Goal: Task Accomplishment & Management: Use online tool/utility

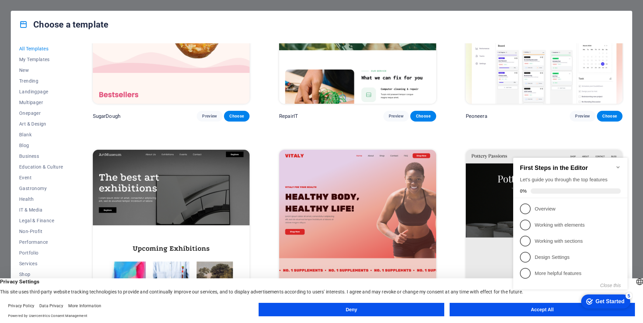
scroll to position [202, 0]
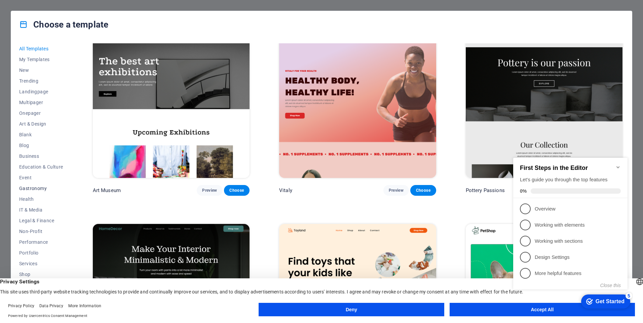
click at [34, 186] on span "Gastronomy" at bounding box center [41, 188] width 44 height 5
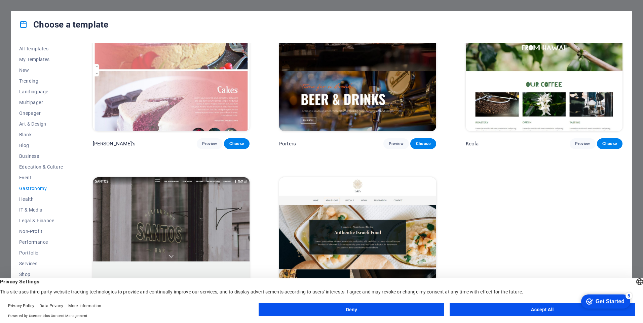
scroll to position [851, 0]
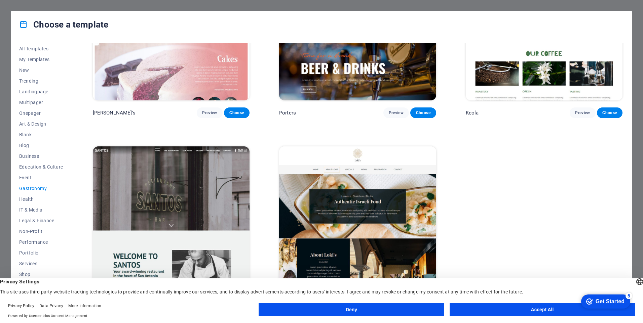
click at [477, 308] on button "Accept All" at bounding box center [541, 309] width 185 height 13
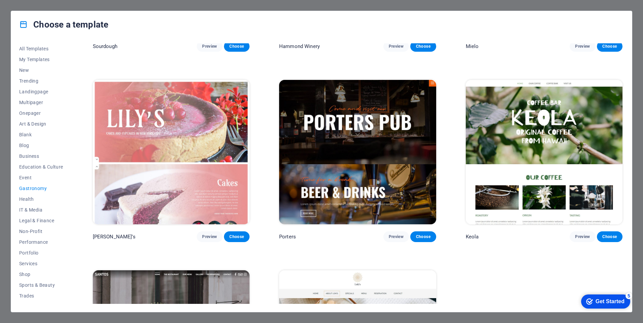
scroll to position [739, 0]
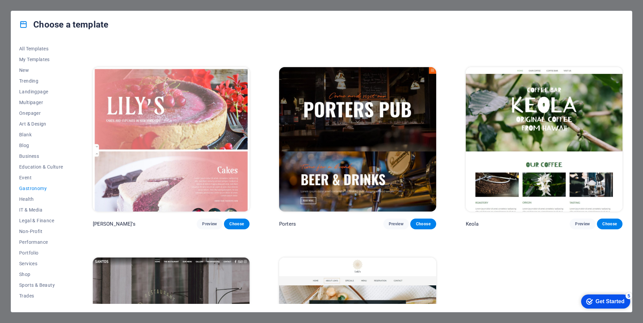
click at [325, 154] on img at bounding box center [357, 139] width 157 height 145
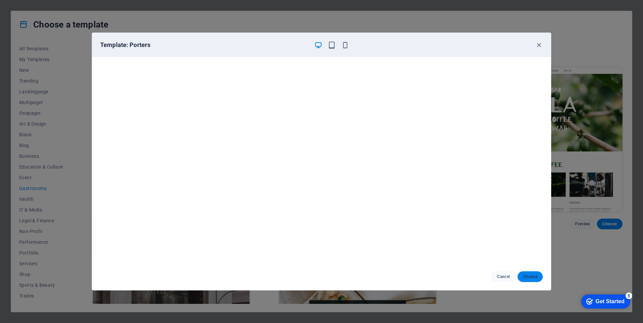
click at [526, 275] on span "Choose" at bounding box center [530, 276] width 14 height 5
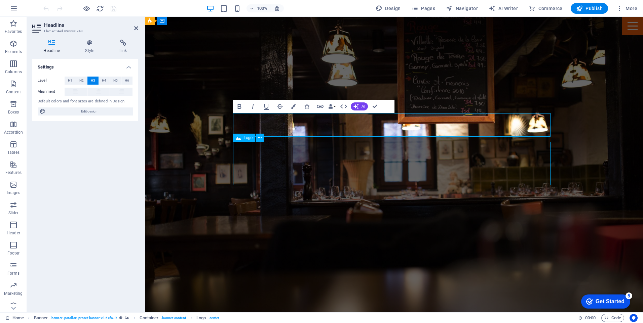
select select "px"
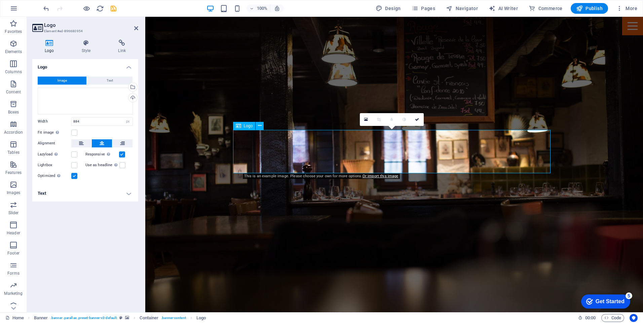
drag, startPoint x: 55, startPoint y: 91, endPoint x: 59, endPoint y: 93, distance: 4.5
click at [57, 92] on div "Drag files here, click to choose files or select files from Files or our free s…" at bounding box center [85, 101] width 95 height 27
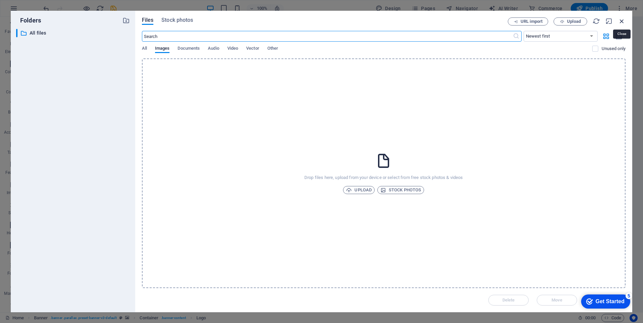
click at [619, 20] on icon "button" at bounding box center [621, 20] width 7 height 7
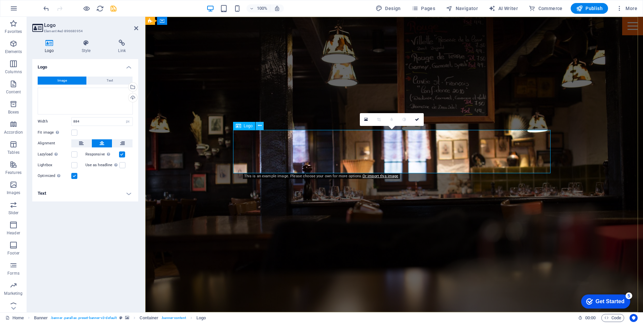
click at [262, 125] on button at bounding box center [259, 126] width 8 height 8
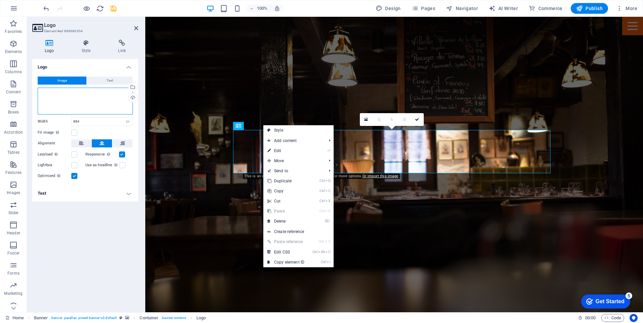
click at [58, 91] on div "Drag files here, click to choose files or select files from Files or our free s…" at bounding box center [85, 101] width 95 height 27
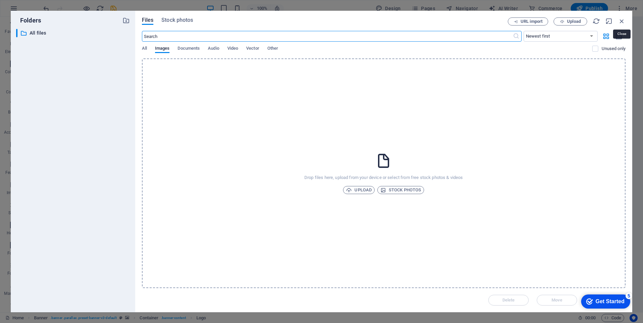
drag, startPoint x: 477, startPoint y: 3, endPoint x: 621, endPoint y: 20, distance: 144.5
click at [622, 19] on icon "button" at bounding box center [621, 20] width 7 height 7
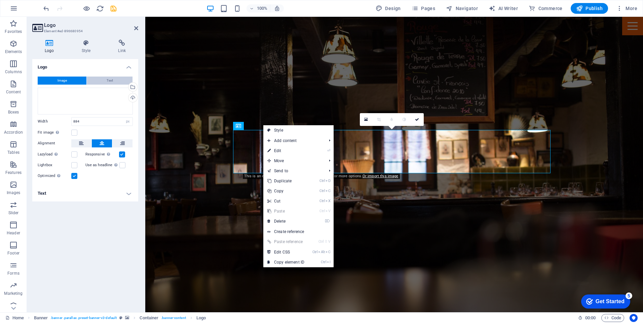
click at [107, 83] on span "Text" at bounding box center [110, 81] width 6 height 8
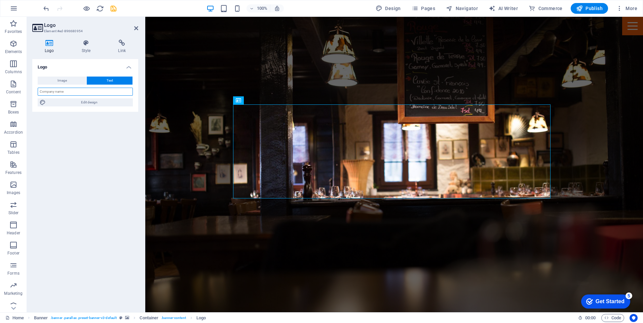
click at [104, 93] on input "text" at bounding box center [85, 92] width 95 height 8
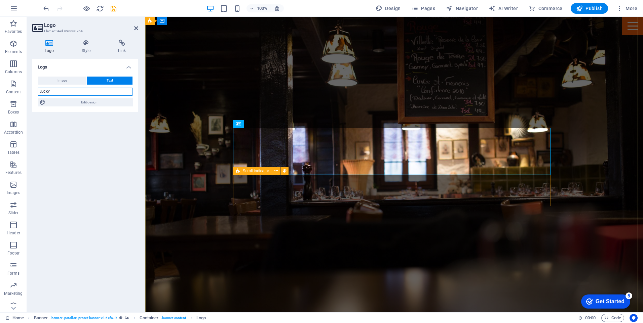
type input "LUCKY"
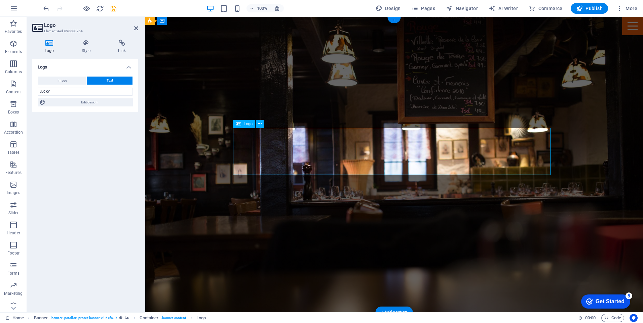
click at [118, 89] on input "LUCKY" at bounding box center [85, 92] width 95 height 8
type input "LUCKY TAUNUSSTEIN"
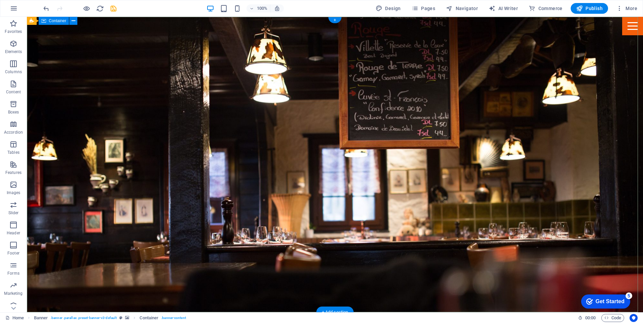
click at [622, 28] on div at bounding box center [632, 26] width 21 height 18
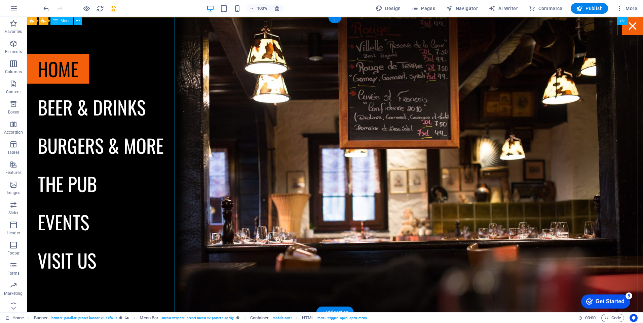
click at [55, 109] on nav "Home Beer & drinks Burgers & more The Pub Events Visit us" at bounding box center [101, 165] width 148 height 296
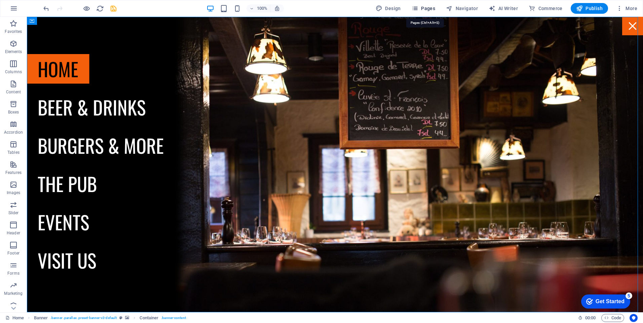
click at [437, 10] on button "Pages" at bounding box center [423, 8] width 29 height 11
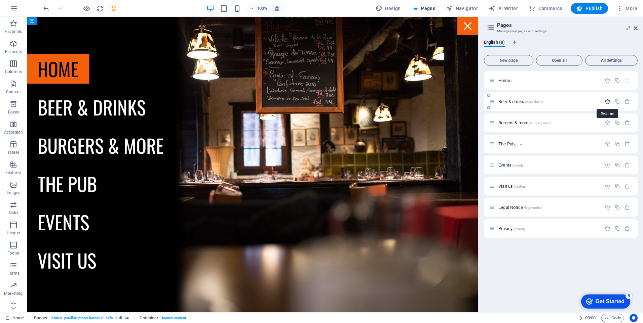
click at [605, 101] on icon "button" at bounding box center [607, 102] width 6 height 6
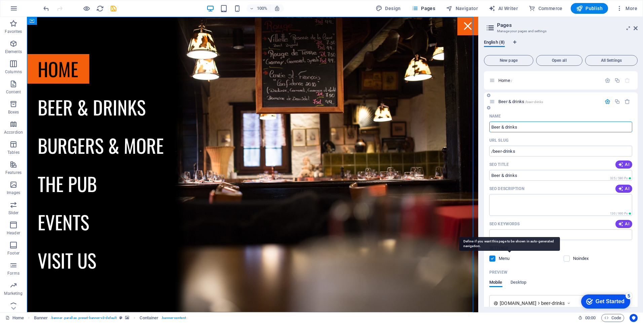
click at [503, 259] on p "Menu" at bounding box center [509, 259] width 22 height 6
click at [0, 0] on input "checkbox" at bounding box center [0, 0] width 0 height 0
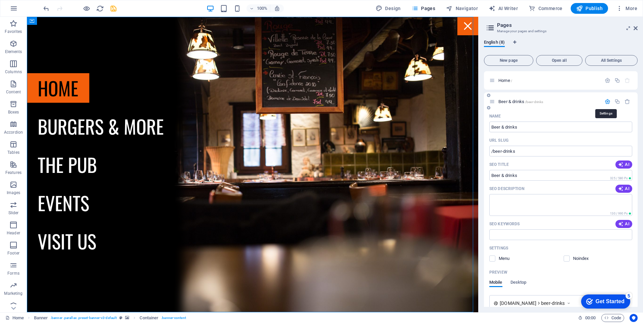
click at [605, 100] on icon "button" at bounding box center [607, 102] width 6 height 6
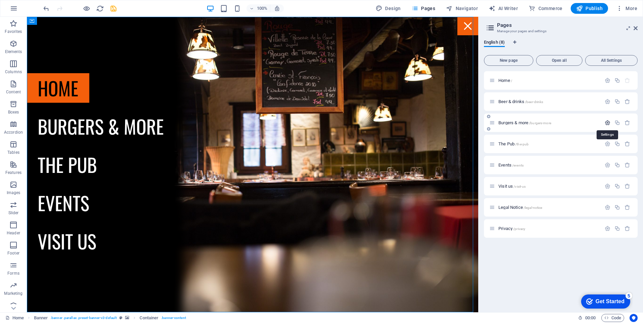
click at [605, 122] on icon "button" at bounding box center [607, 123] width 6 height 6
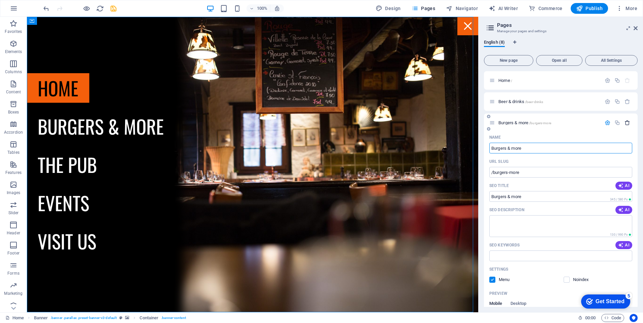
click at [625, 124] on icon "button" at bounding box center [627, 123] width 6 height 6
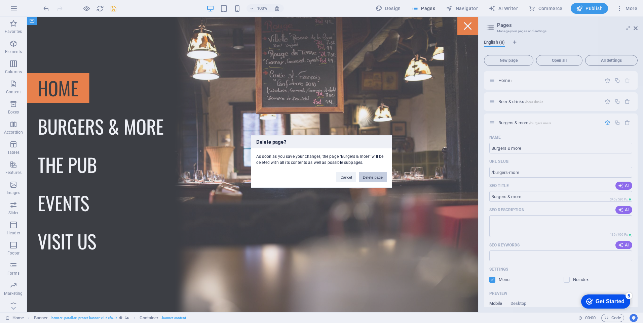
drag, startPoint x: 368, startPoint y: 179, endPoint x: 411, endPoint y: 146, distance: 54.1
click at [368, 179] on button "Delete page" at bounding box center [373, 177] width 28 height 10
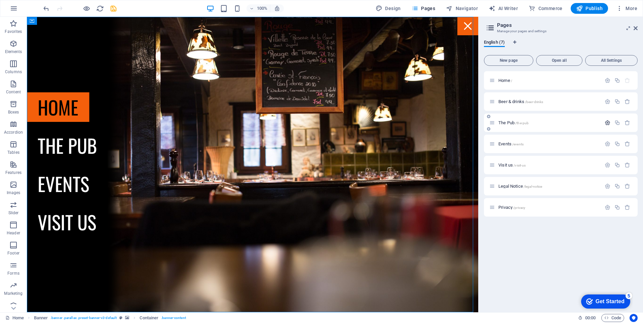
click at [606, 122] on icon "button" at bounding box center [607, 123] width 6 height 6
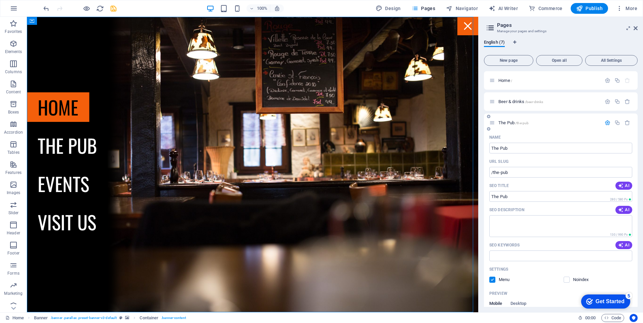
click at [493, 278] on label at bounding box center [492, 280] width 6 height 6
click at [0, 0] on input "checkbox" at bounding box center [0, 0] width 0 height 0
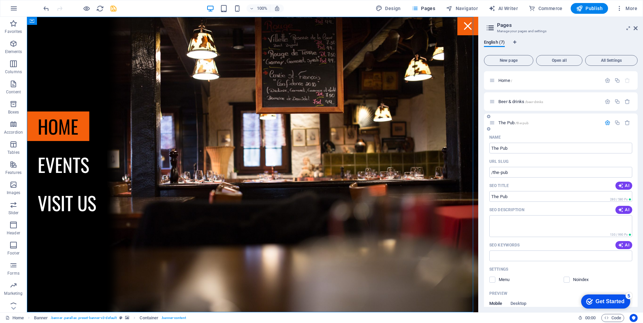
click at [608, 122] on icon "button" at bounding box center [607, 123] width 6 height 6
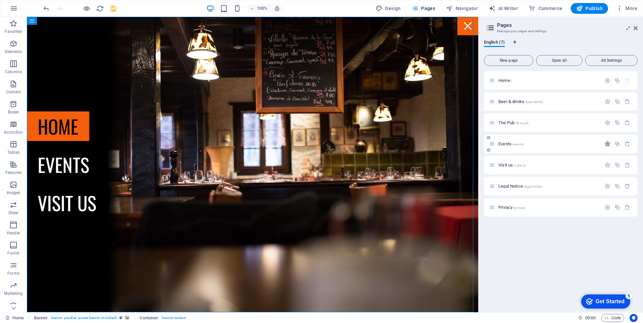
click at [608, 145] on icon "button" at bounding box center [607, 144] width 6 height 6
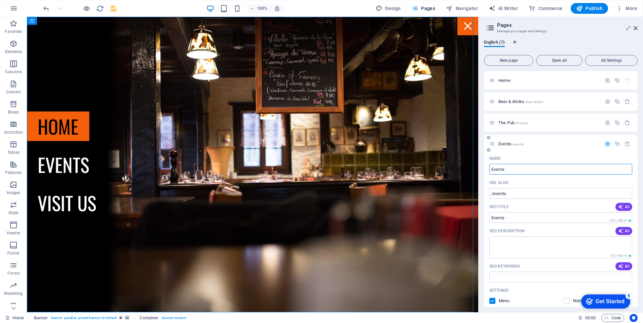
click at [491, 303] on label at bounding box center [492, 301] width 6 height 6
click at [0, 0] on input "checkbox" at bounding box center [0, 0] width 0 height 0
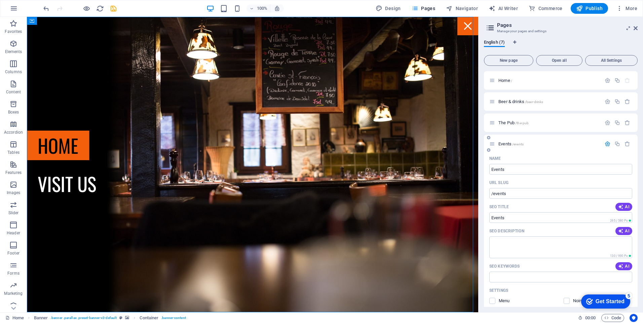
click at [602, 145] on button "button" at bounding box center [607, 144] width 10 height 6
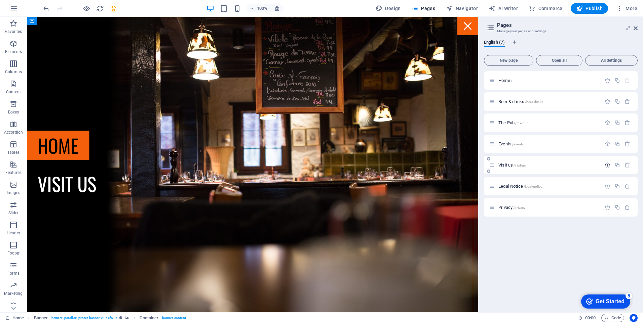
click at [605, 164] on icon "button" at bounding box center [607, 165] width 6 height 6
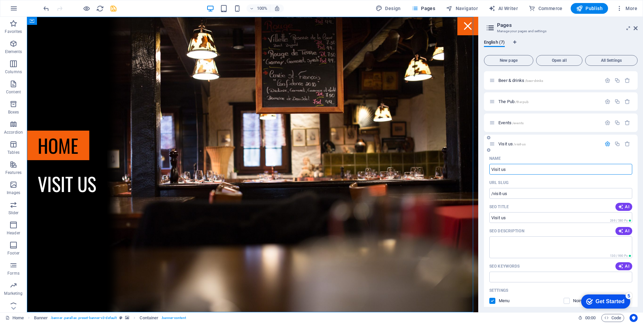
scroll to position [101, 0]
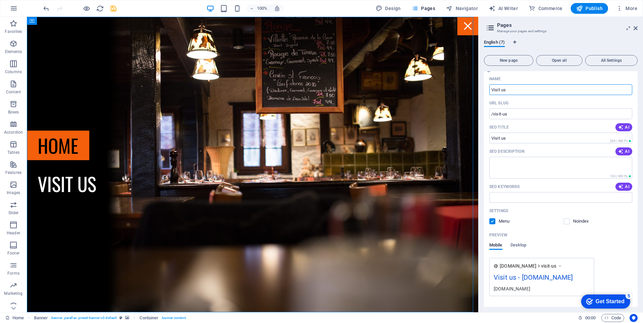
click at [491, 223] on label at bounding box center [492, 221] width 6 height 6
click at [0, 0] on input "checkbox" at bounding box center [0, 0] width 0 height 0
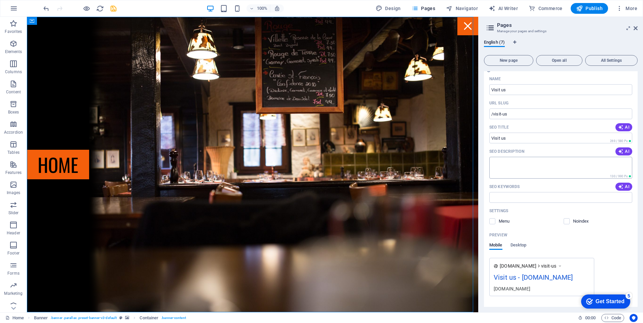
scroll to position [0, 0]
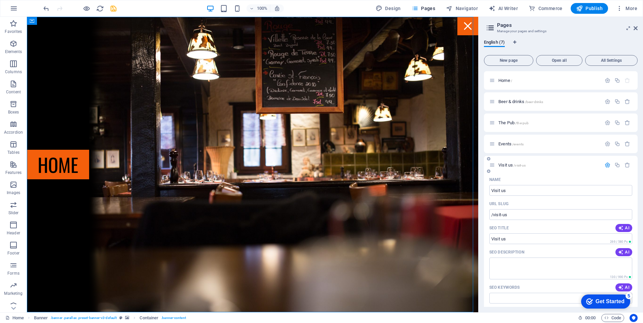
click at [606, 166] on icon "button" at bounding box center [607, 165] width 6 height 6
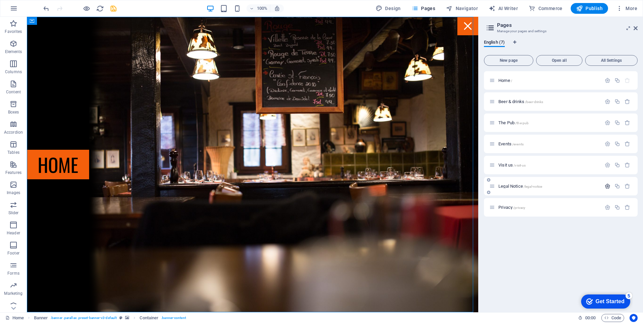
click at [603, 186] on button "button" at bounding box center [607, 186] width 10 height 6
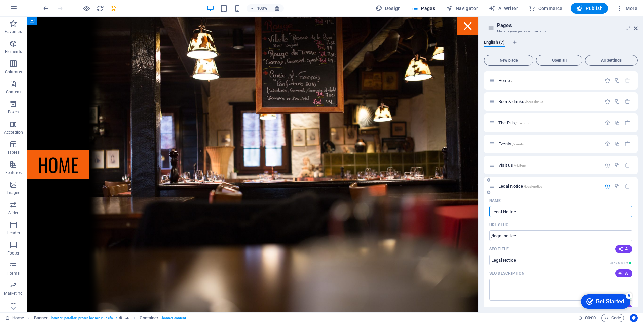
click at [605, 186] on icon "button" at bounding box center [607, 186] width 6 height 6
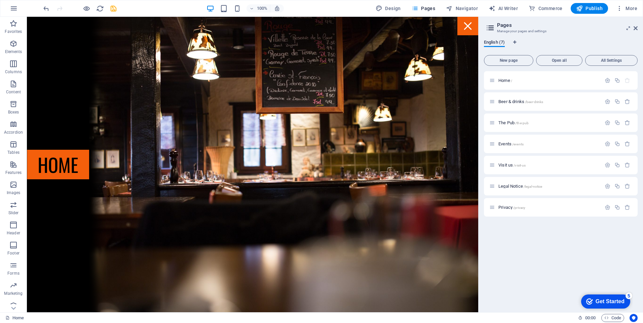
click at [487, 43] on span "English (7)" at bounding box center [494, 42] width 21 height 9
click at [493, 28] on icon at bounding box center [490, 27] width 10 height 9
click at [492, 40] on span "English (7)" at bounding box center [494, 42] width 21 height 9
click at [396, 7] on span "Design" at bounding box center [387, 8] width 25 height 7
select select "px"
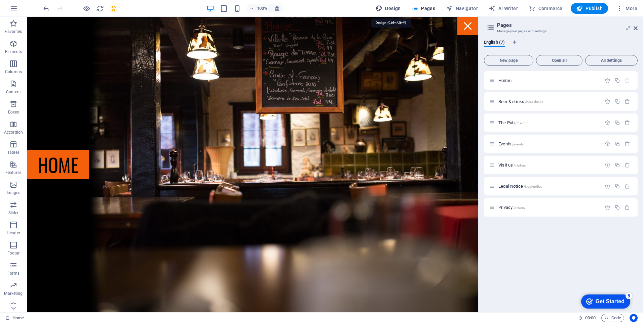
select select "400"
select select "px"
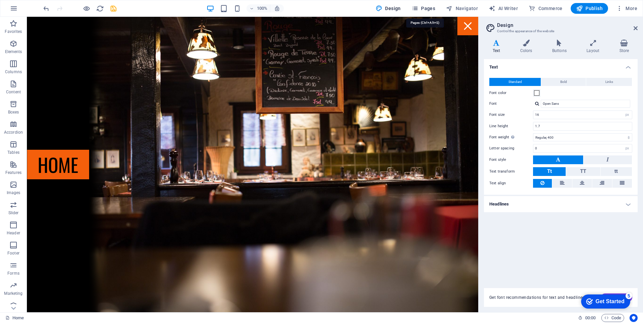
click at [428, 8] on span "Pages" at bounding box center [423, 8] width 24 height 7
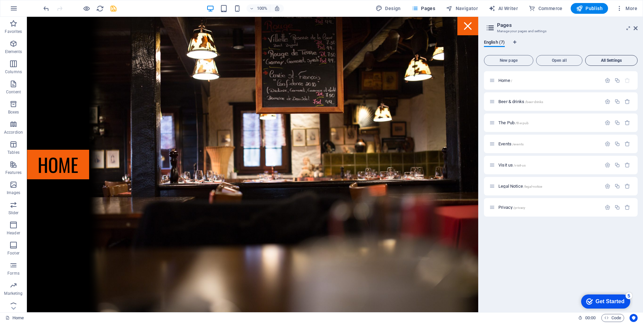
click at [600, 61] on span "All Settings" at bounding box center [611, 60] width 46 height 4
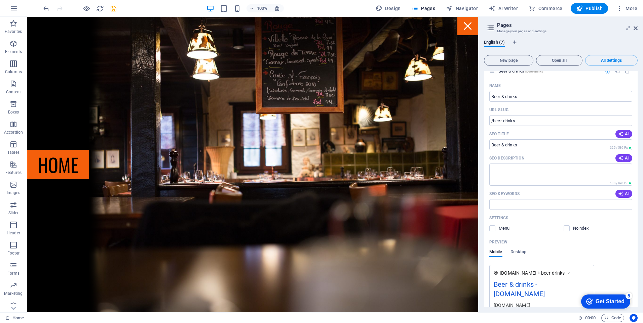
scroll to position [298, 0]
click at [12, 5] on icon "button" at bounding box center [14, 8] width 8 height 8
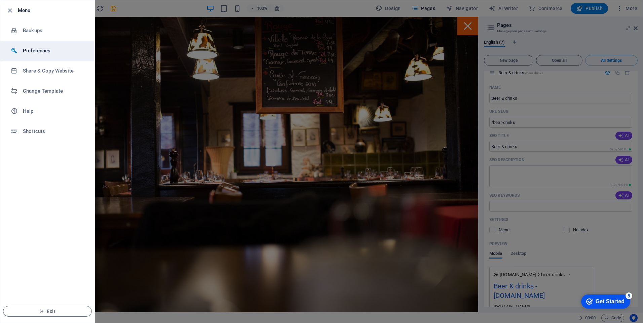
click at [40, 46] on li "Preferences" at bounding box center [47, 51] width 94 height 20
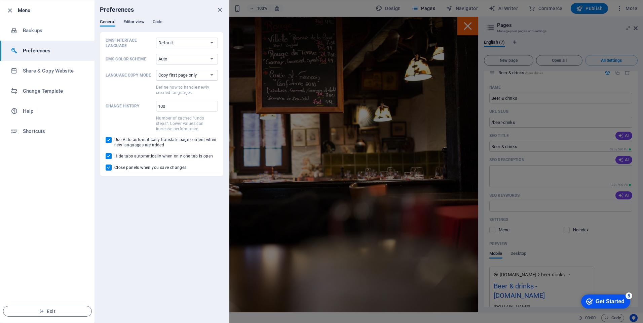
click at [137, 25] on span "Editor view" at bounding box center [133, 22] width 21 height 9
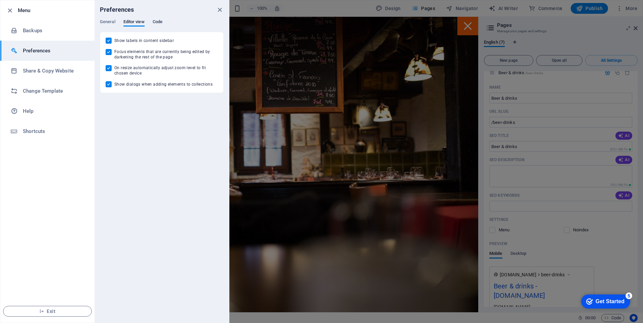
click at [161, 24] on span "Code" at bounding box center [158, 22] width 10 height 9
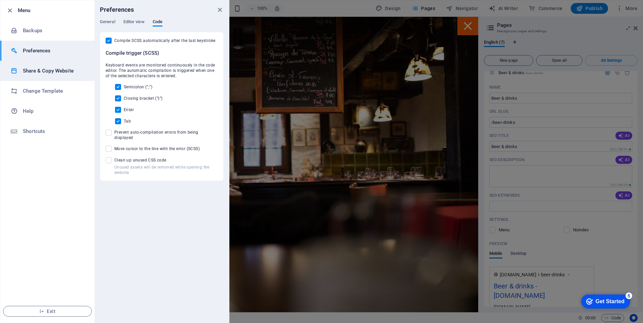
click at [69, 78] on li "Share & Copy Website" at bounding box center [47, 71] width 94 height 20
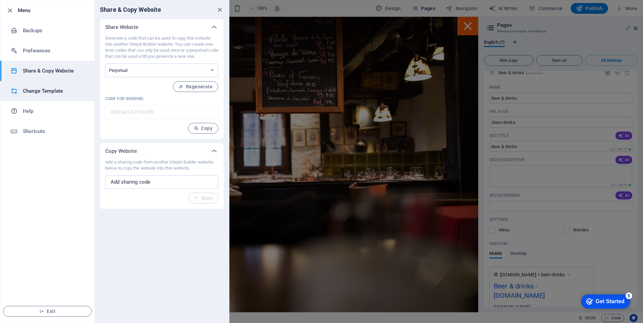
click at [49, 89] on h6 "Change Template" at bounding box center [54, 91] width 62 height 8
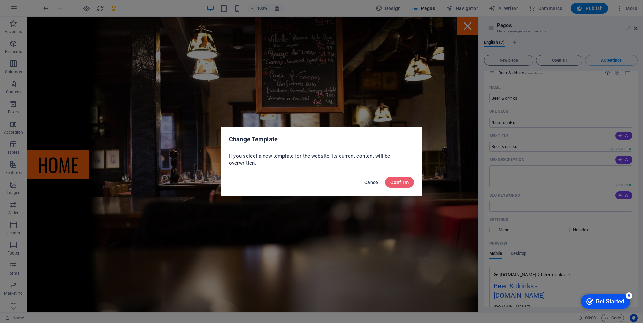
drag, startPoint x: 378, startPoint y: 183, endPoint x: 340, endPoint y: 163, distance: 43.0
click at [378, 183] on span "Cancel" at bounding box center [371, 182] width 15 height 5
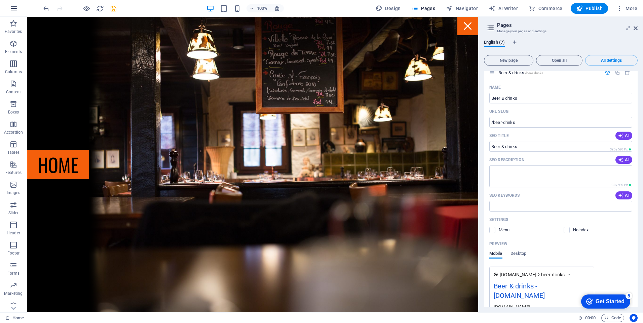
click at [14, 8] on icon "button" at bounding box center [14, 8] width 8 height 8
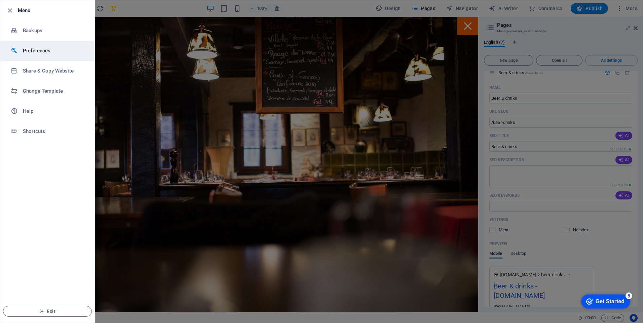
click at [49, 52] on h6 "Preferences" at bounding box center [54, 51] width 62 height 8
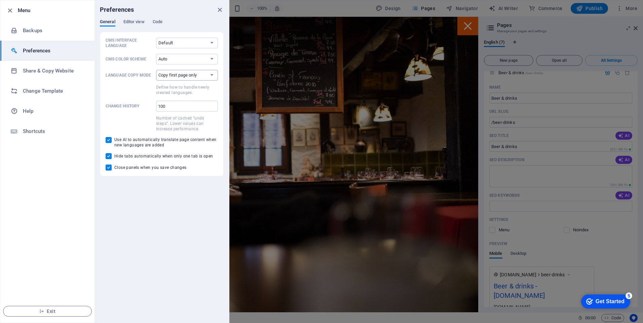
click at [161, 76] on select "Copy first page only Copy all pages" at bounding box center [187, 75] width 62 height 11
click at [161, 74] on select "Copy first page only Copy all pages" at bounding box center [187, 75] width 62 height 11
click at [191, 45] on select "Default Deutsch English Español Français Magyar Italiano Nederlands Polski Port…" at bounding box center [187, 43] width 62 height 11
select select "de"
click at [156, 38] on select "Default Deutsch English Español Français Magyar Italiano Nederlands Polski Port…" at bounding box center [187, 43] width 62 height 11
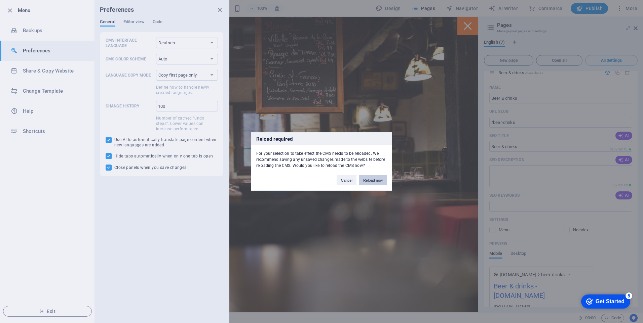
click at [373, 181] on button "Reload now" at bounding box center [373, 180] width 28 height 10
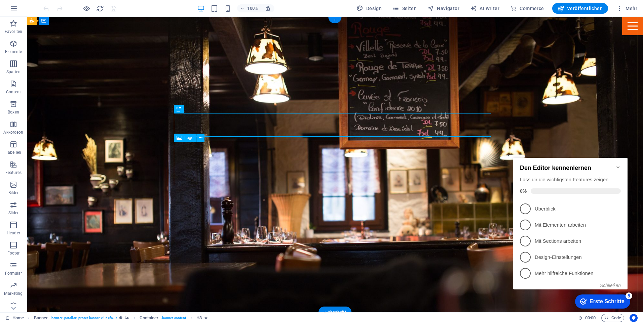
click at [200, 138] on icon at bounding box center [201, 137] width 4 height 7
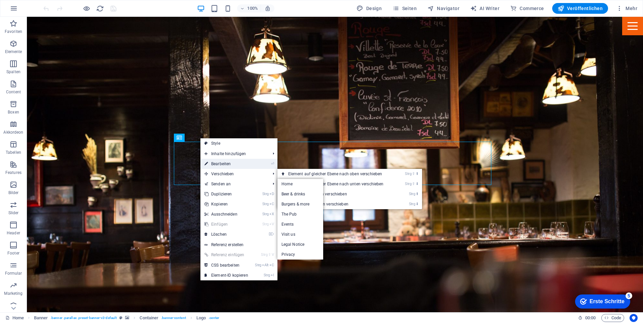
click at [248, 163] on link "⏎ Bearbeiten" at bounding box center [226, 164] width 52 height 10
select select "px"
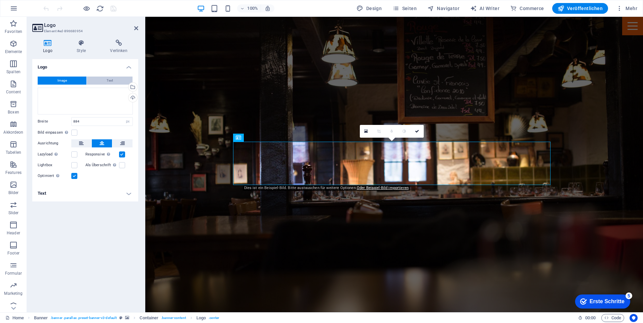
click at [115, 82] on button "Text" at bounding box center [110, 81] width 46 height 8
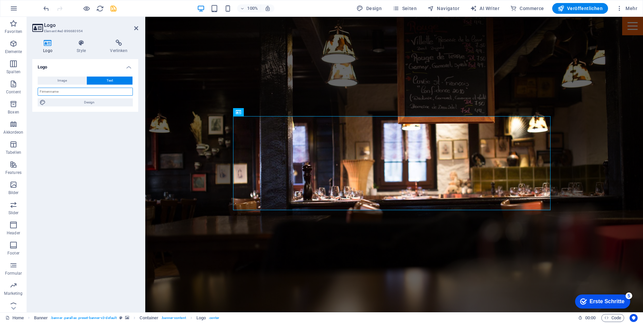
click at [110, 94] on input "text" at bounding box center [85, 92] width 95 height 8
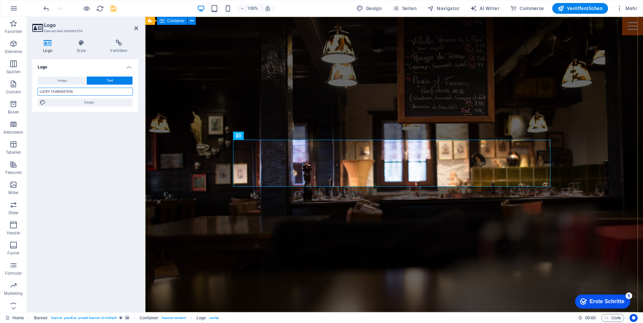
type input "LUCKY TAUNUSSTEIN"
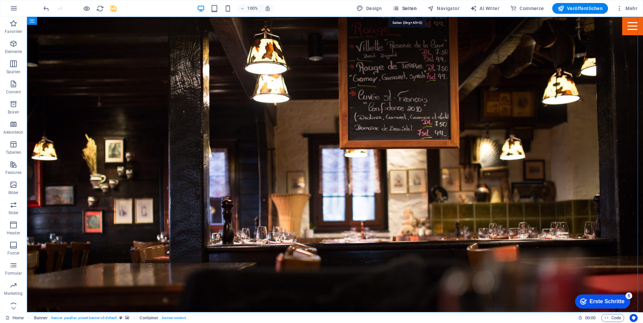
click at [396, 6] on icon "button" at bounding box center [395, 8] width 7 height 7
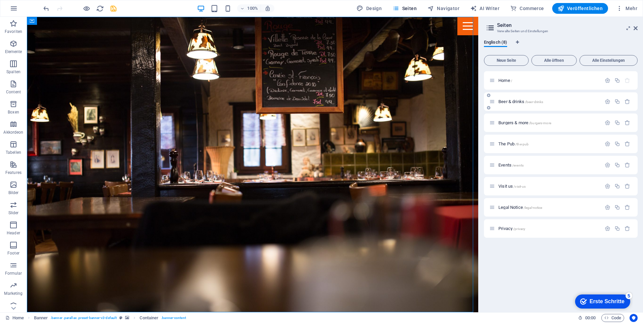
click at [518, 99] on span "Beer & drinks /beer-drinks" at bounding box center [520, 101] width 45 height 5
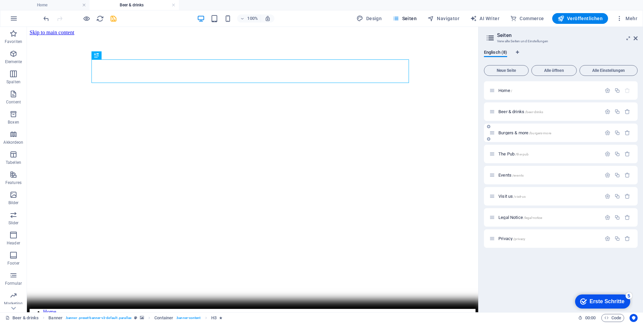
click at [528, 131] on span "Burgers & more /burgers-more" at bounding box center [524, 132] width 53 height 5
click at [521, 155] on span "/the-pub" at bounding box center [521, 155] width 13 height 4
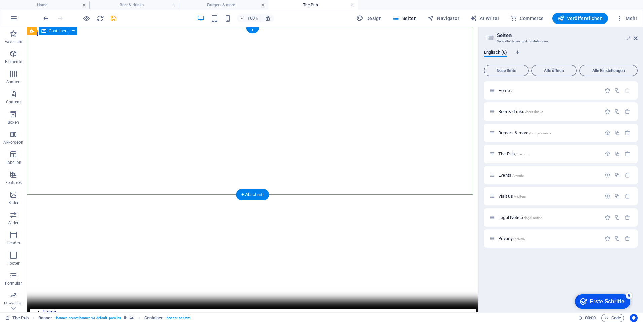
click at [74, 31] on icon at bounding box center [74, 31] width 4 height 7
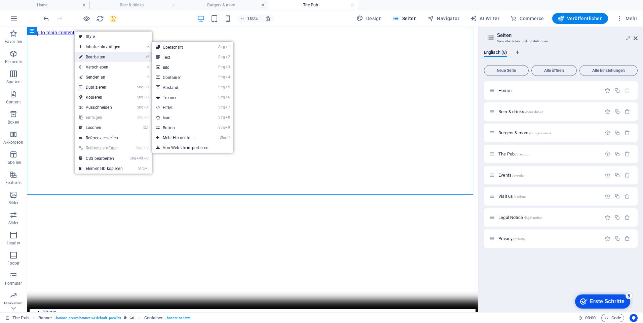
click at [107, 56] on link "⏎ Bearbeiten" at bounding box center [101, 57] width 52 height 10
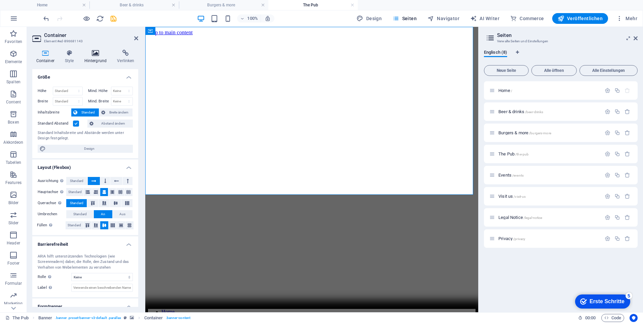
click at [90, 62] on h4 "Hintergrund" at bounding box center [96, 57] width 33 height 14
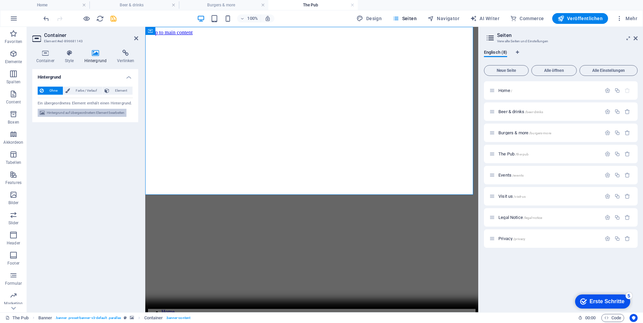
click at [99, 113] on span "Hintergrund auf übergeordnetem Element bearbeiten" at bounding box center [86, 113] width 78 height 8
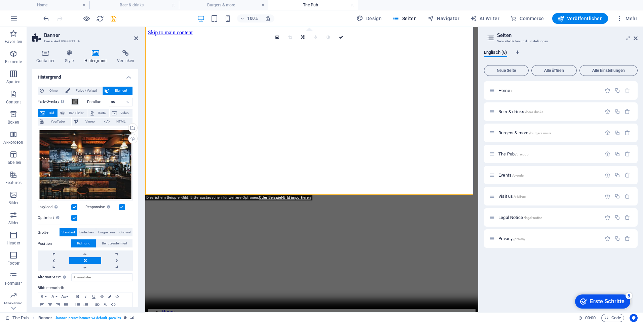
click at [133, 39] on header "Banner Preset #ed-896681134" at bounding box center [85, 35] width 106 height 17
click at [135, 38] on icon at bounding box center [136, 38] width 4 height 5
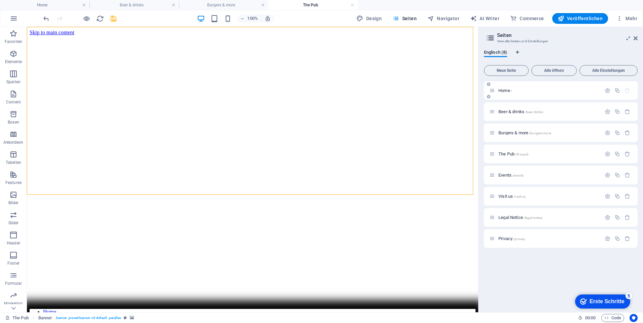
click at [531, 91] on p "Home /" at bounding box center [548, 90] width 101 height 4
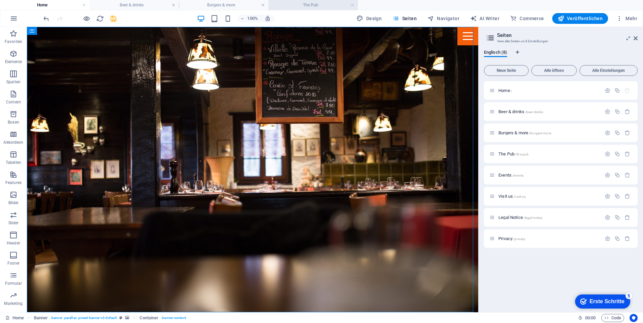
click at [294, 3] on h4 "The Pub" at bounding box center [312, 4] width 89 height 7
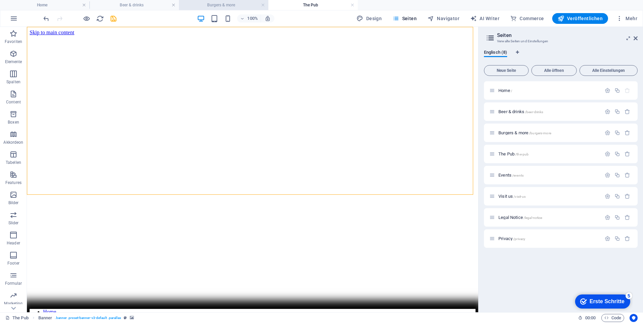
click at [221, 3] on h4 "Burgers & more" at bounding box center [223, 4] width 89 height 7
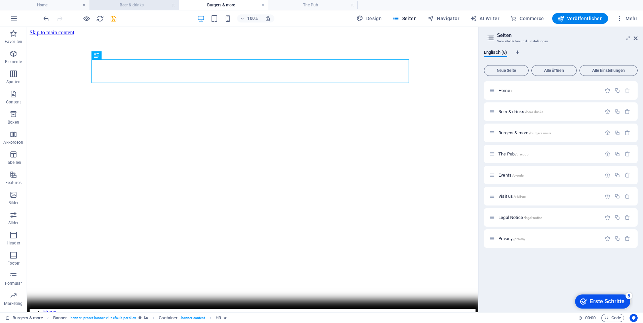
click at [173, 5] on link at bounding box center [173, 5] width 4 height 6
click at [177, 5] on h4 "Burgers & more" at bounding box center [133, 4] width 89 height 7
click at [174, 5] on link at bounding box center [173, 5] width 4 height 6
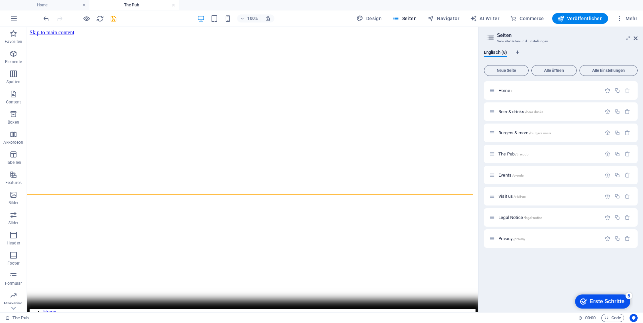
click at [172, 5] on link at bounding box center [173, 5] width 4 height 6
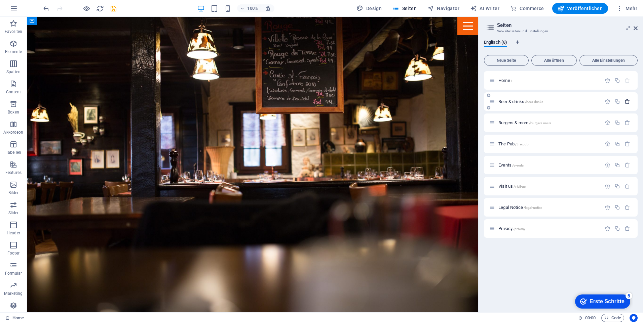
click at [628, 101] on icon "button" at bounding box center [627, 102] width 6 height 6
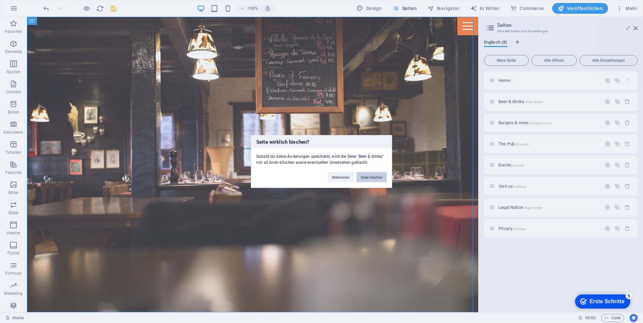
click at [378, 178] on button "Seite löschen" at bounding box center [371, 177] width 30 height 10
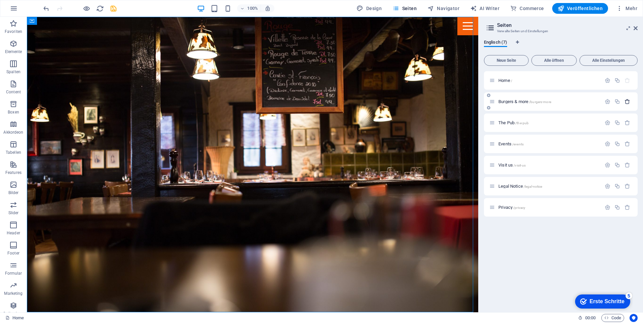
click at [628, 104] on icon "button" at bounding box center [627, 102] width 6 height 6
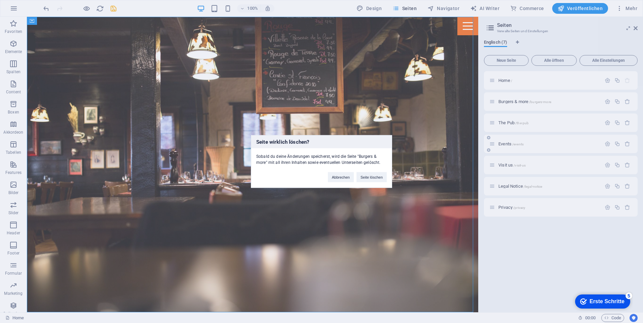
click at [369, 176] on button "Seite löschen" at bounding box center [371, 177] width 30 height 10
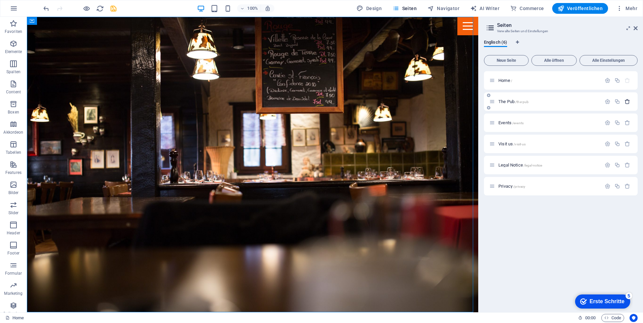
click at [626, 101] on icon "button" at bounding box center [627, 102] width 6 height 6
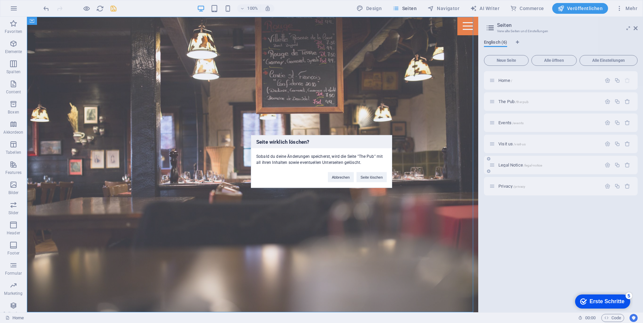
drag, startPoint x: 380, startPoint y: 181, endPoint x: 595, endPoint y: 135, distance: 219.7
click at [380, 180] on button "Seite löschen" at bounding box center [371, 177] width 30 height 10
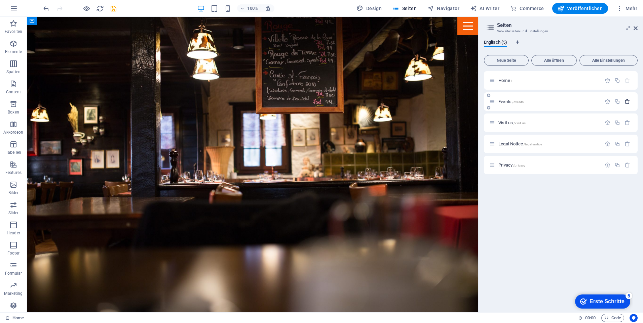
click at [629, 102] on icon "button" at bounding box center [627, 102] width 6 height 6
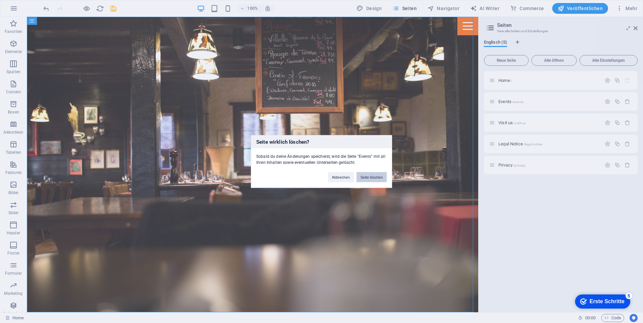
click at [363, 174] on button "Seite löschen" at bounding box center [371, 177] width 30 height 10
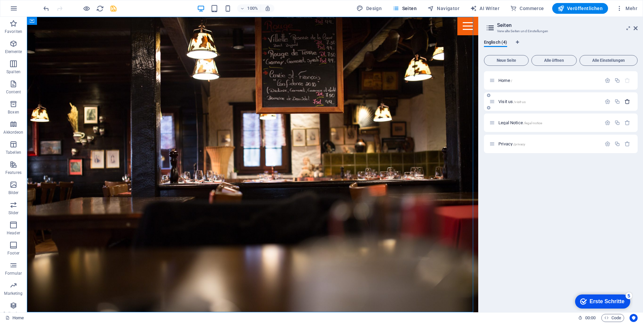
click at [628, 102] on icon "button" at bounding box center [627, 102] width 6 height 6
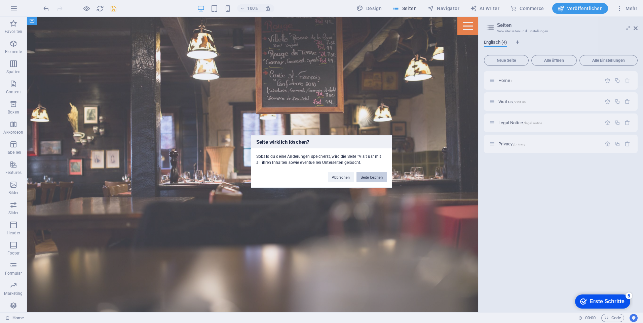
click at [383, 176] on button "Seite löschen" at bounding box center [371, 177] width 30 height 10
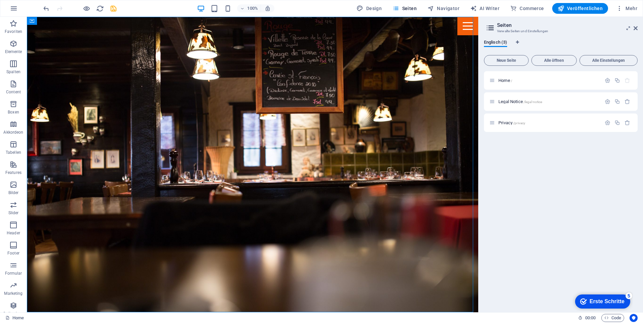
click at [610, 299] on div "Erste Schritte" at bounding box center [606, 302] width 35 height 6
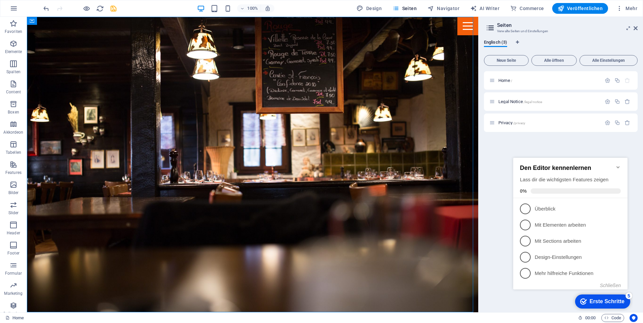
click at [591, 139] on div "Home / Legal Notice /legal-notice Privacy /privacy" at bounding box center [561, 189] width 154 height 236
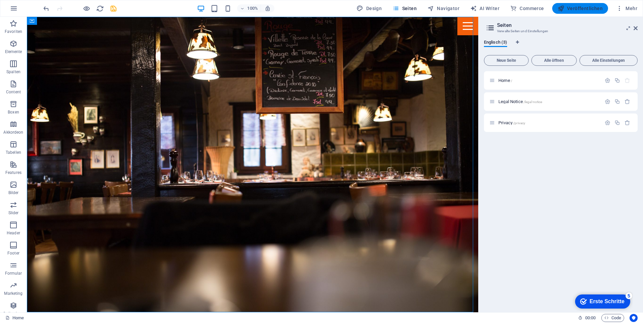
click at [585, 7] on span "Veröffentlichen" at bounding box center [579, 8] width 45 height 7
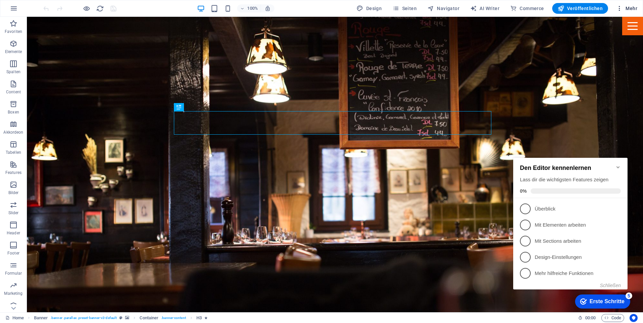
click at [622, 9] on icon "button" at bounding box center [619, 8] width 7 height 7
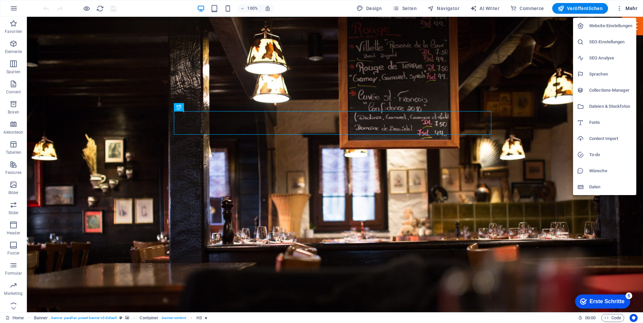
click at [619, 24] on h6 "Website-Einstellungen" at bounding box center [610, 26] width 43 height 8
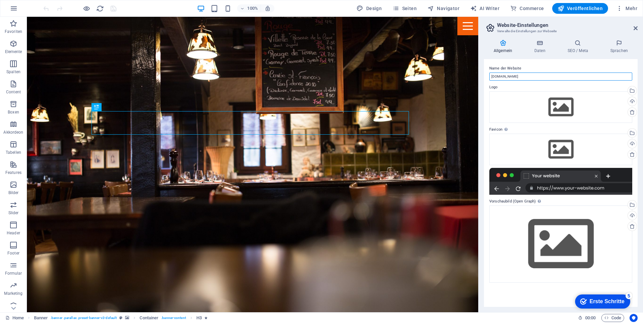
click at [497, 77] on input "[DOMAIN_NAME]" at bounding box center [560, 77] width 143 height 8
type input "www.lucky-taunusstein.de"
click at [532, 48] on h4 "Daten" at bounding box center [540, 47] width 33 height 14
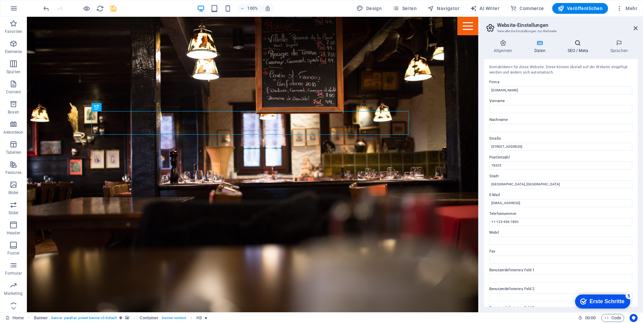
click at [571, 48] on h4 "SEO / Meta" at bounding box center [579, 47] width 43 height 14
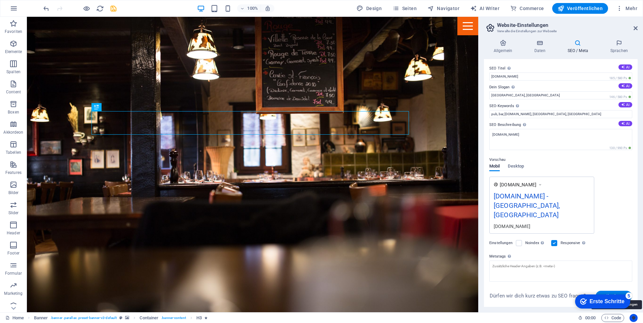
click at [631, 317] on icon "Usercentrics" at bounding box center [633, 318] width 5 height 5
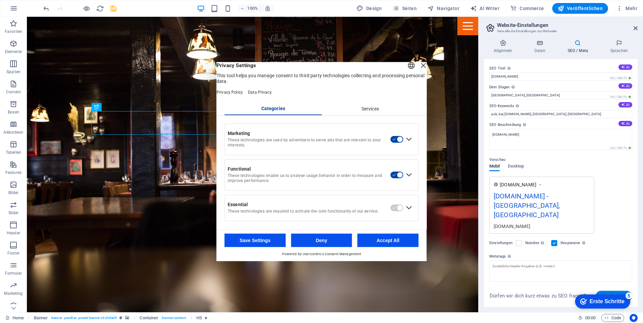
click at [375, 242] on button "Accept All" at bounding box center [387, 240] width 61 height 13
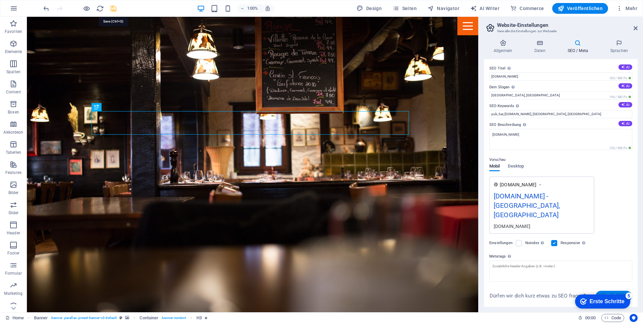
click at [111, 8] on icon "save" at bounding box center [114, 9] width 8 height 8
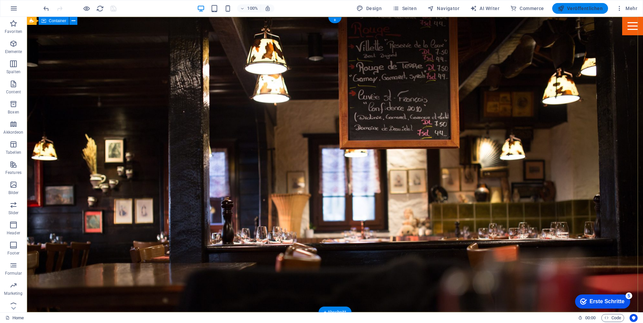
click at [586, 9] on span "Veröffentlichen" at bounding box center [579, 8] width 45 height 7
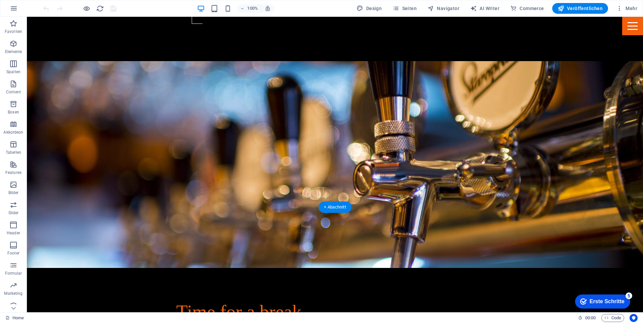
scroll to position [269, 0]
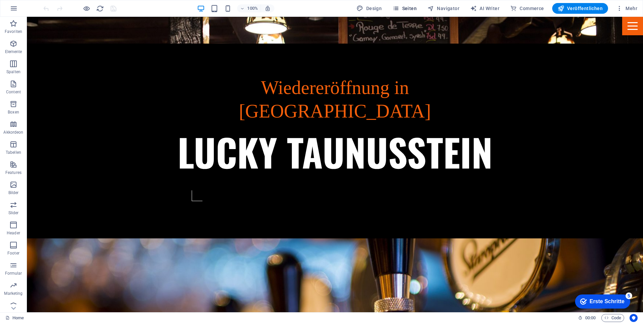
click at [419, 6] on button "Seiten" at bounding box center [405, 8] width 30 height 11
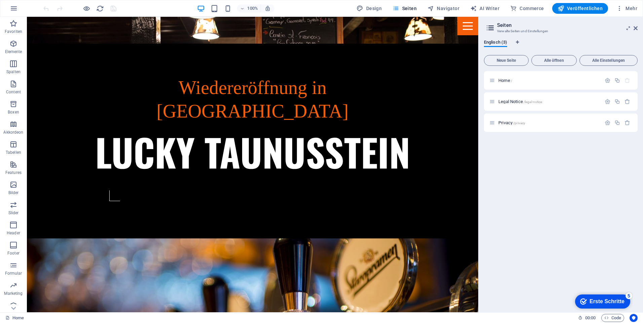
click at [555, 150] on div "Home / Legal Notice /legal-notice Privacy /privacy" at bounding box center [561, 189] width 154 height 236
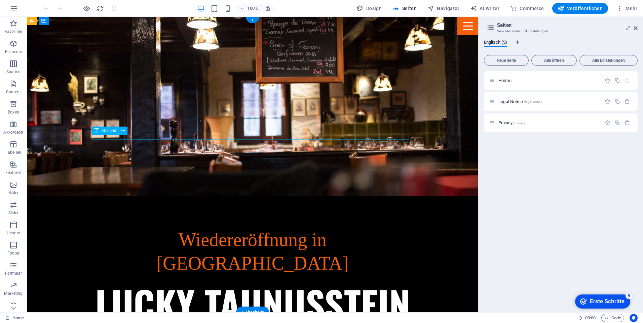
scroll to position [0, 0]
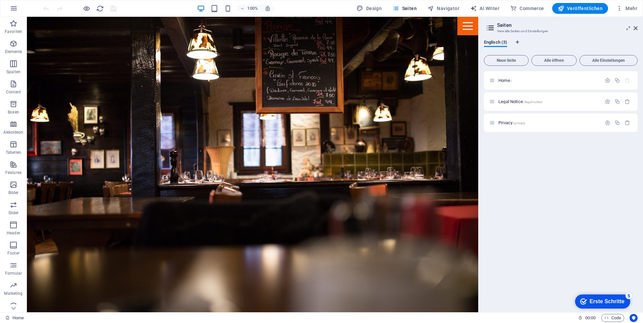
click at [572, 245] on div "Home / Legal Notice /legal-notice Privacy /privacy" at bounding box center [561, 189] width 154 height 236
drag, startPoint x: 579, startPoint y: 181, endPoint x: 575, endPoint y: 185, distance: 4.5
click at [578, 181] on div "Home / Legal Notice /legal-notice Privacy /privacy" at bounding box center [561, 189] width 154 height 236
click at [554, 60] on span "Alle öffnen" at bounding box center [553, 60] width 39 height 4
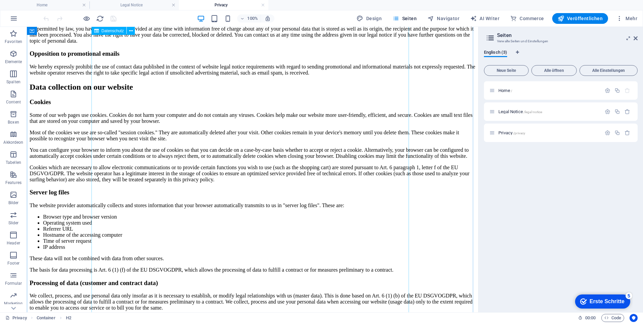
scroll to position [773, 0]
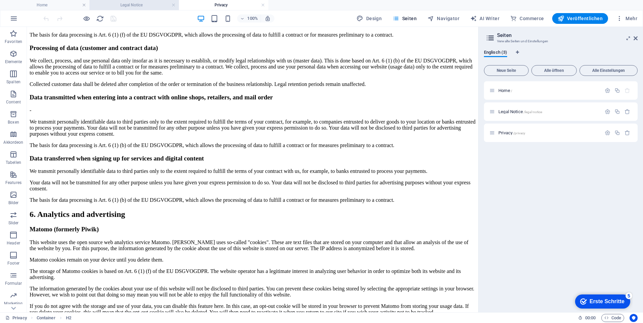
click at [126, 4] on h4 "Legal Notice" at bounding box center [133, 4] width 89 height 7
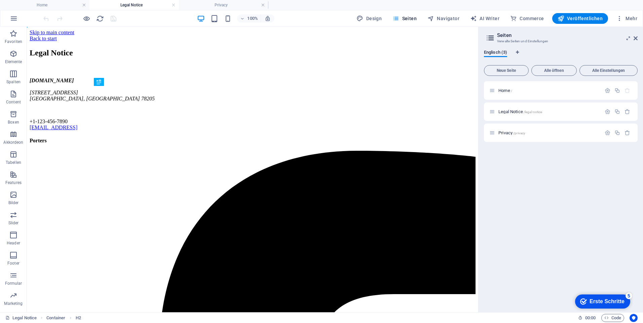
scroll to position [0, 0]
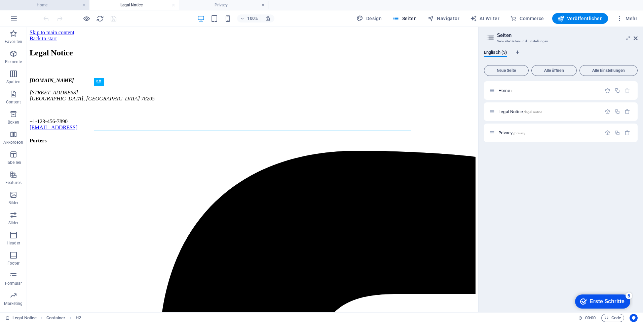
click at [55, 5] on h4 "Home" at bounding box center [44, 4] width 89 height 7
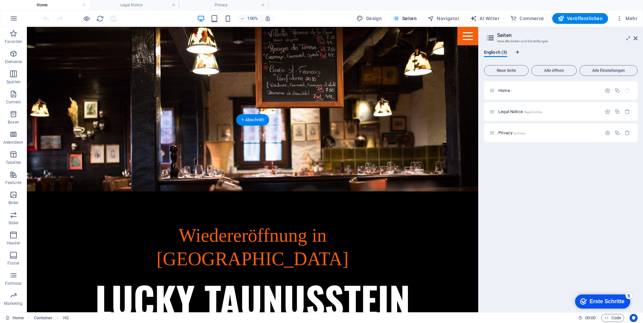
scroll to position [101, 0]
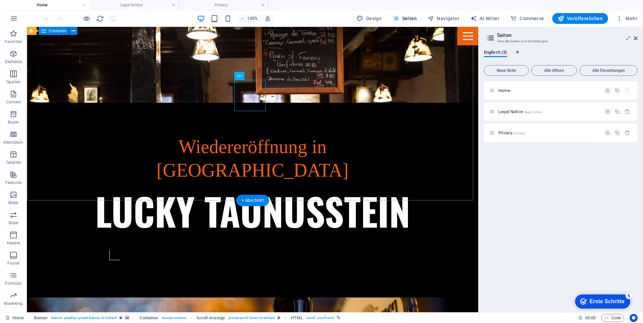
scroll to position [235, 0]
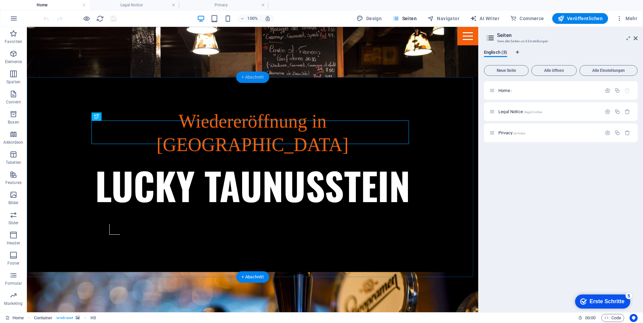
click at [260, 77] on div "+ Abschnitt" at bounding box center [252, 77] width 33 height 11
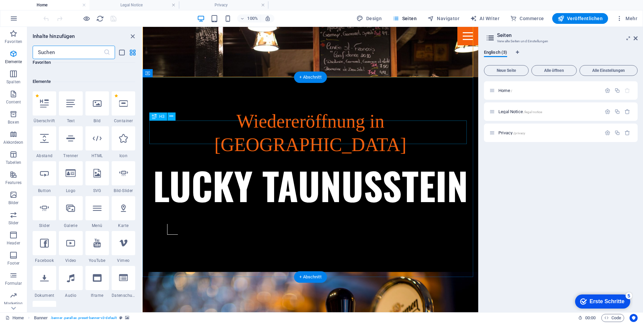
scroll to position [1176, 0]
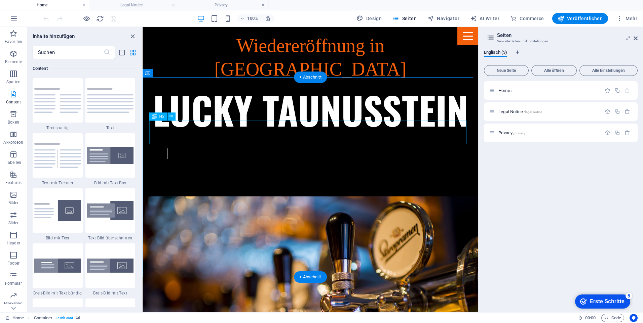
scroll to position [504, 0]
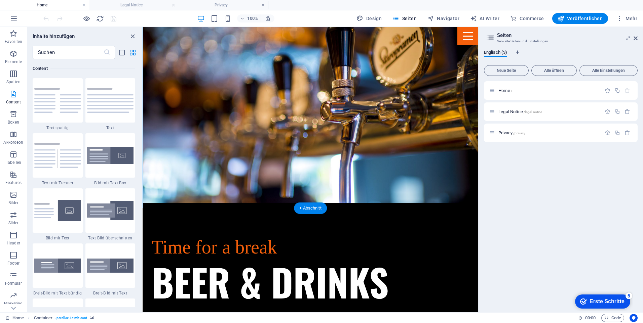
click at [132, 36] on icon "close panel" at bounding box center [133, 37] width 8 height 8
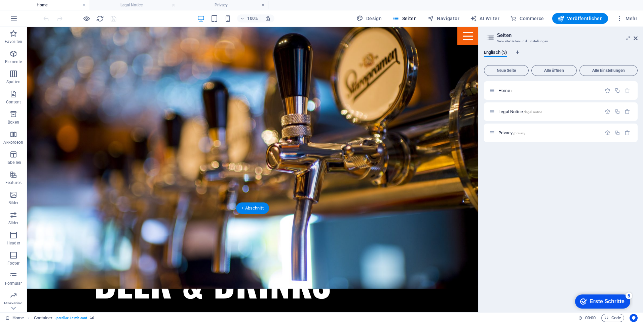
click at [14, 34] on icon "button" at bounding box center [13, 34] width 8 height 8
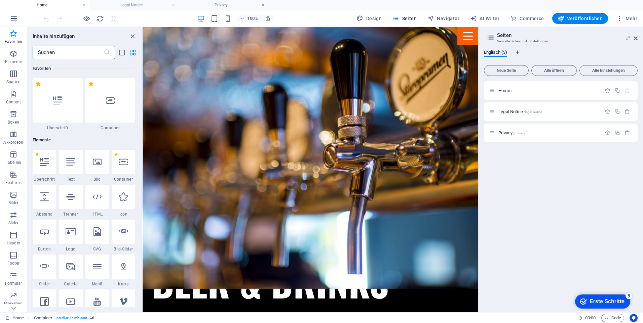
click at [17, 19] on icon "button" at bounding box center [14, 18] width 8 height 8
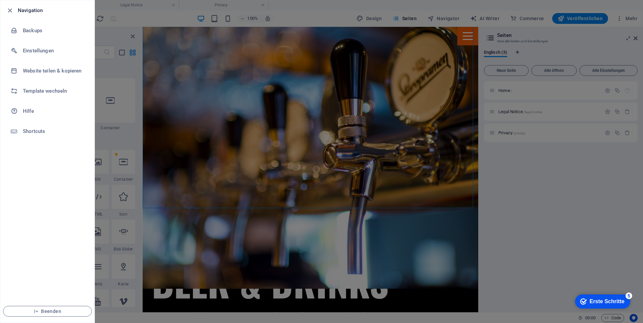
click at [212, 175] on div at bounding box center [321, 161] width 643 height 323
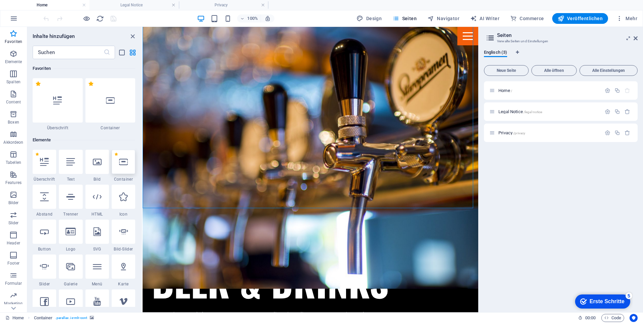
click at [121, 163] on icon at bounding box center [123, 162] width 9 height 9
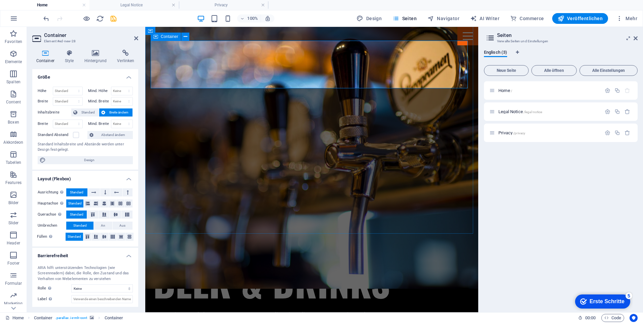
click at [163, 37] on span "Container" at bounding box center [169, 37] width 17 height 4
click at [187, 36] on icon at bounding box center [185, 36] width 4 height 7
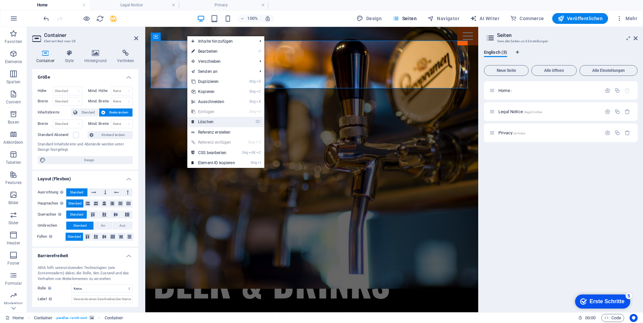
click at [206, 122] on link "⌦ Löschen" at bounding box center [213, 122] width 52 height 10
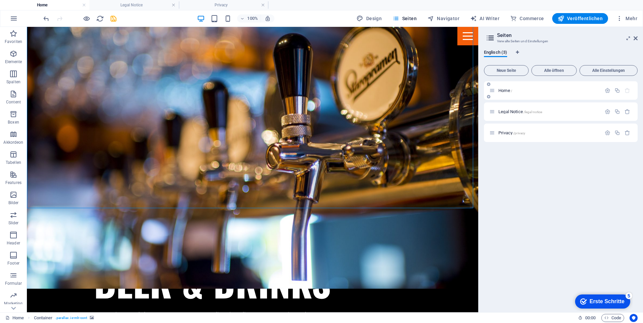
click at [515, 91] on p "Home /" at bounding box center [548, 90] width 101 height 4
click at [608, 90] on icon "button" at bounding box center [607, 91] width 6 height 6
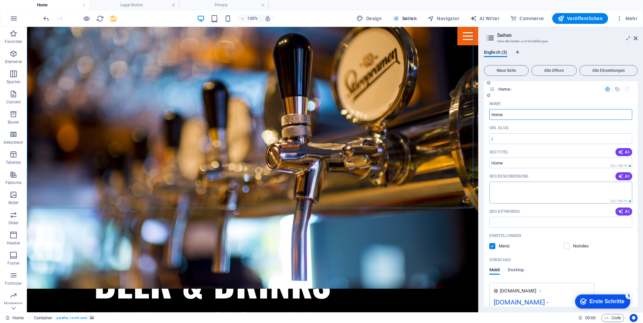
scroll to position [0, 0]
click at [604, 67] on button "Alle Einstellungen" at bounding box center [608, 70] width 58 height 11
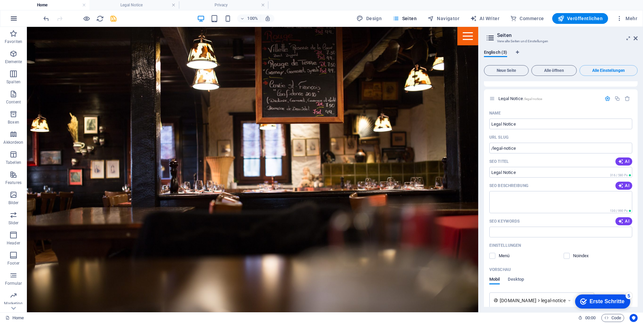
click at [18, 19] on button "button" at bounding box center [14, 18] width 16 height 16
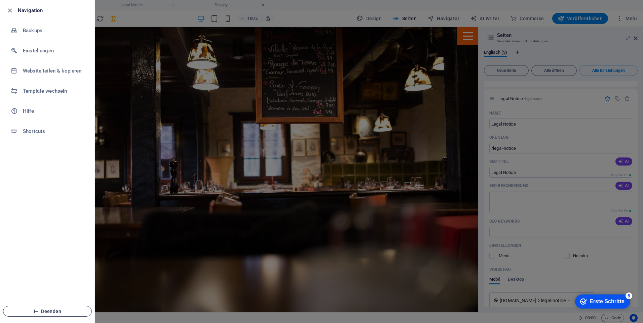
click at [75, 312] on span "Beenden" at bounding box center [47, 311] width 77 height 5
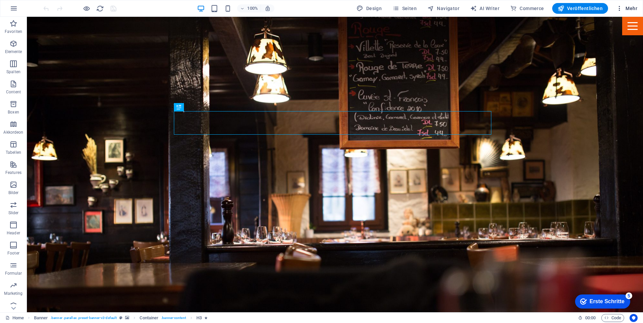
click at [620, 7] on icon "button" at bounding box center [619, 8] width 7 height 7
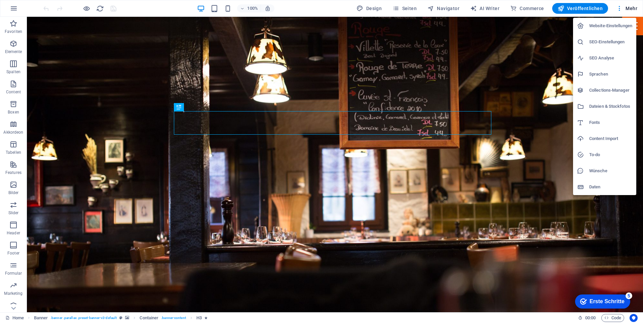
click at [616, 24] on h6 "Website-Einstellungen" at bounding box center [610, 26] width 43 height 8
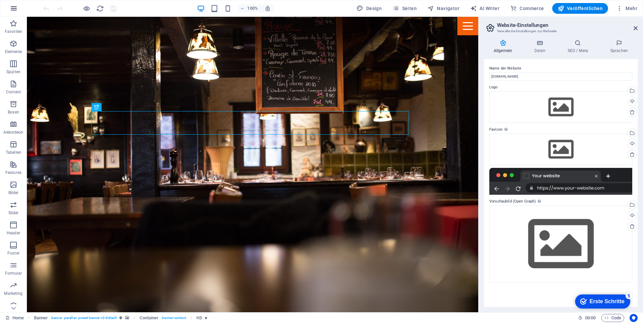
click at [10, 9] on icon "button" at bounding box center [14, 8] width 8 height 8
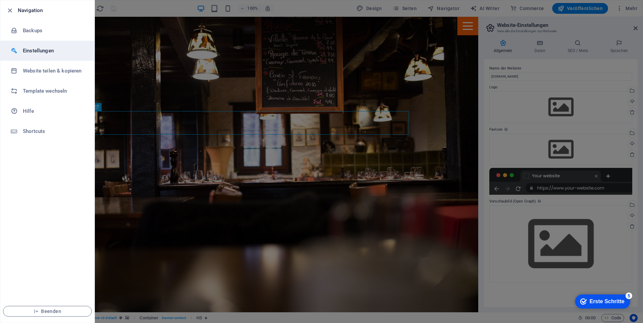
click at [60, 49] on h6 "Einstellungen" at bounding box center [54, 51] width 62 height 8
select select "de"
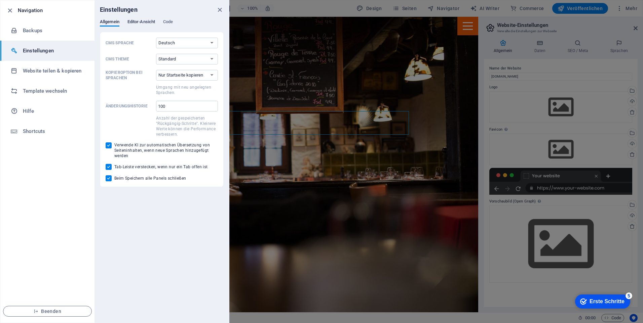
click at [151, 24] on span "Editor-Ansicht" at bounding box center [141, 22] width 28 height 9
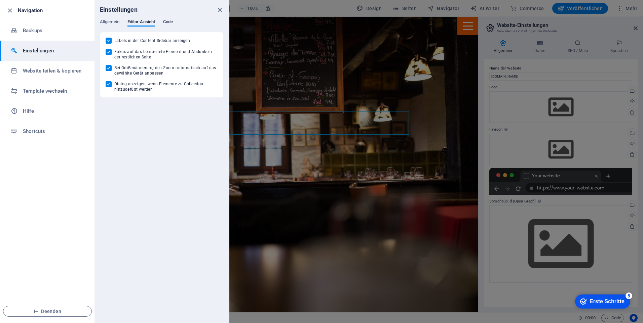
click at [171, 22] on span "Code" at bounding box center [168, 22] width 10 height 9
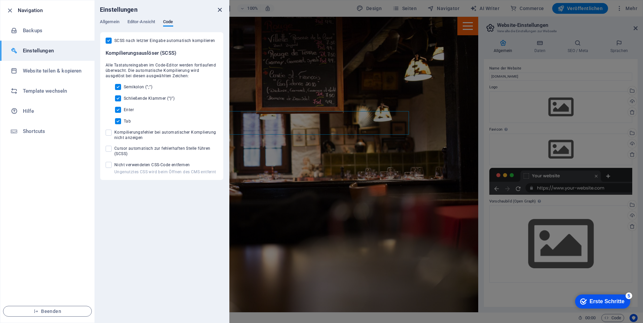
click at [218, 9] on icon "close" at bounding box center [220, 10] width 8 height 8
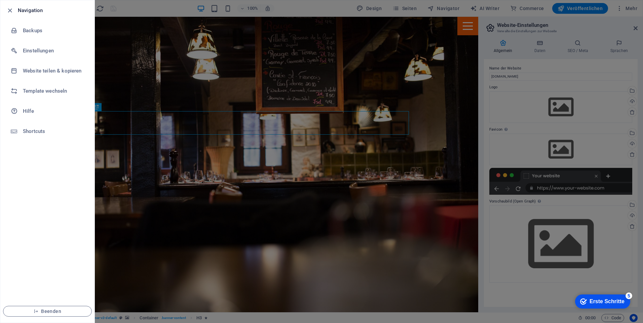
click at [34, 12] on h6 "Navigation" at bounding box center [53, 10] width 71 height 8
click at [13, 11] on icon "button" at bounding box center [10, 11] width 8 height 8
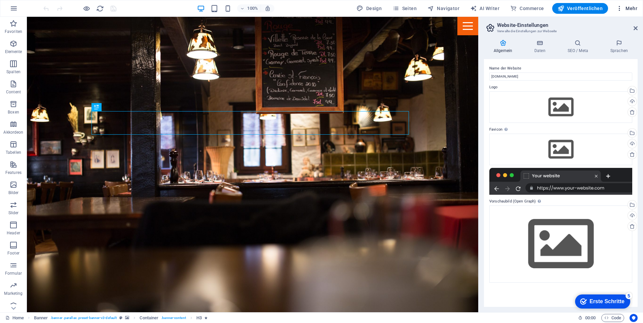
click at [618, 6] on icon "button" at bounding box center [619, 8] width 7 height 7
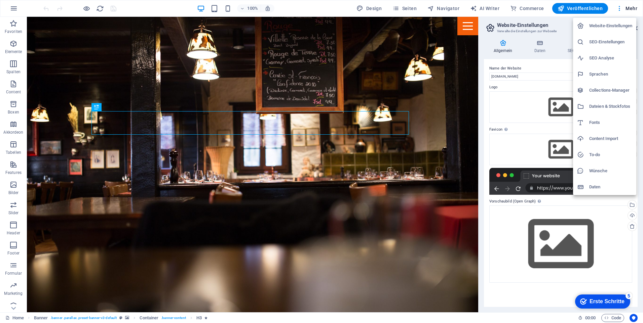
click at [617, 24] on h6 "Website-Einstellungen" at bounding box center [610, 26] width 43 height 8
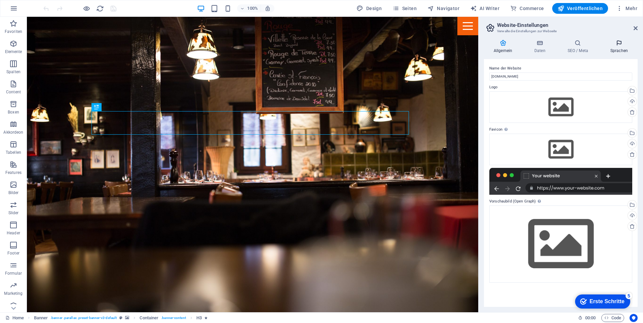
click at [620, 46] on h4 "Sprachen" at bounding box center [618, 47] width 37 height 14
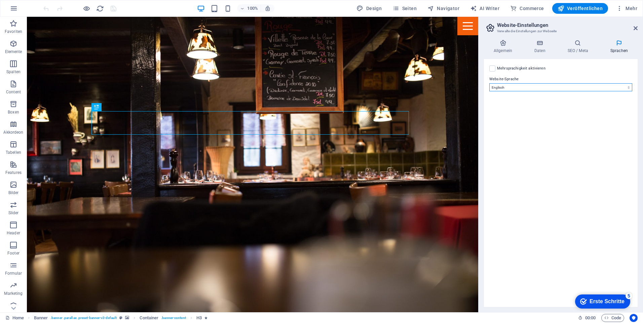
click at [548, 88] on select "Abchasisch Afar Afrikaans Akan Albanisch Amharisch Arabisch Aragonisch Armenisc…" at bounding box center [560, 87] width 143 height 8
select select "31"
click at [489, 83] on select "Abchasisch Afar Afrikaans Akan Albanisch Amharisch Arabisch Aragonisch Armenisc…" at bounding box center [560, 87] width 143 height 8
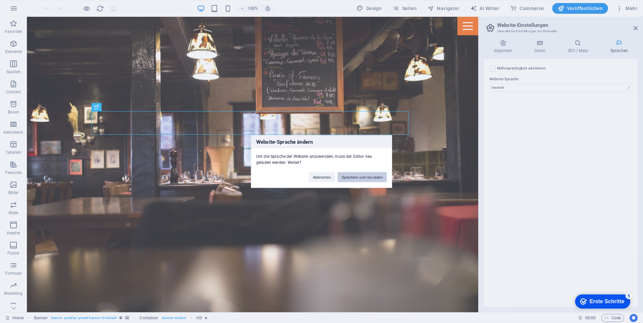
click at [374, 176] on button "Speichern und neu laden" at bounding box center [361, 177] width 49 height 10
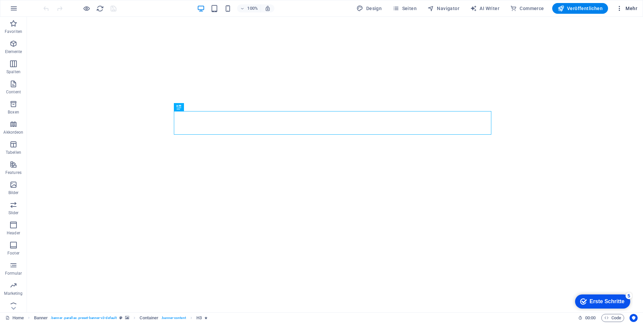
click at [621, 5] on icon "button" at bounding box center [619, 8] width 7 height 7
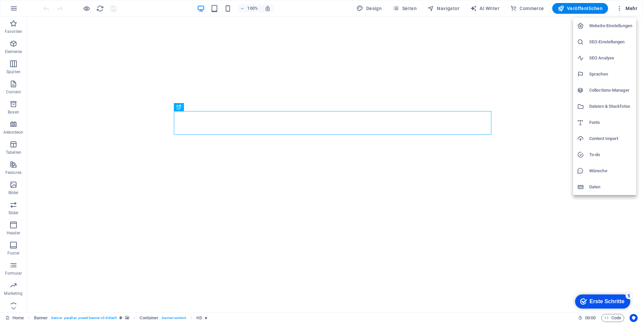
click at [608, 28] on h6 "Website-Einstellungen" at bounding box center [610, 26] width 43 height 8
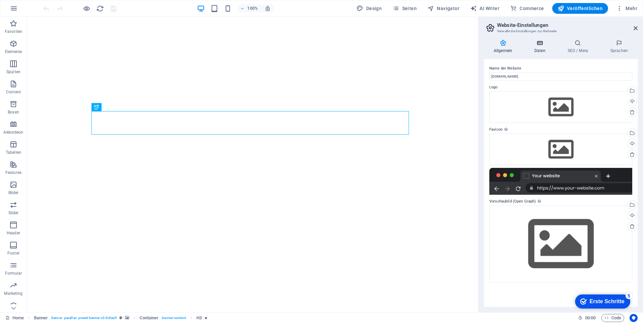
click at [545, 53] on h4 "Daten" at bounding box center [540, 47] width 33 height 14
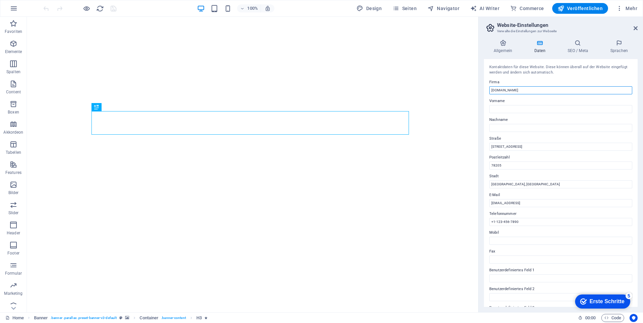
click at [534, 92] on input "[DOMAIN_NAME]" at bounding box center [560, 90] width 143 height 8
click at [496, 44] on icon at bounding box center [503, 43] width 38 height 7
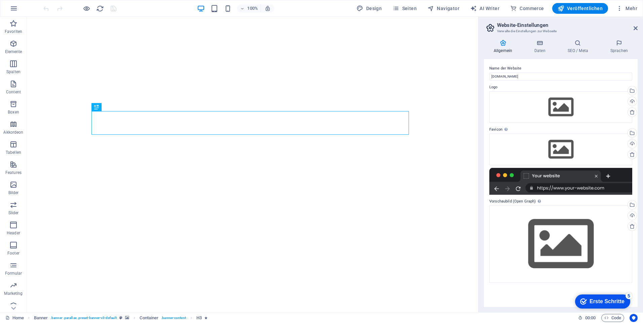
click at [507, 27] on h2 "Website-Einstellungen" at bounding box center [567, 25] width 140 height 6
click at [636, 28] on icon at bounding box center [635, 28] width 4 height 5
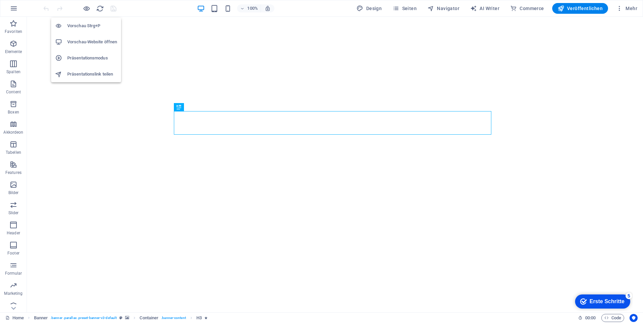
click at [98, 24] on h6 "Vorschau Strg+P" at bounding box center [92, 26] width 50 height 8
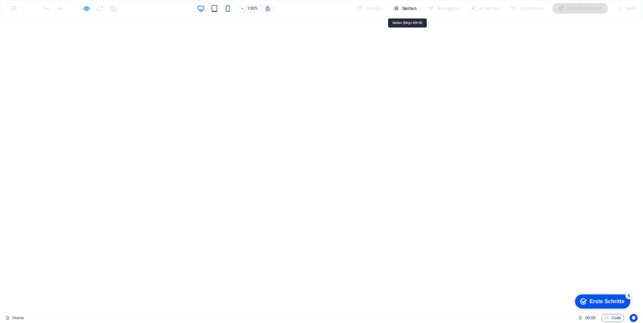
click at [407, 7] on span "Seiten" at bounding box center [404, 8] width 24 height 7
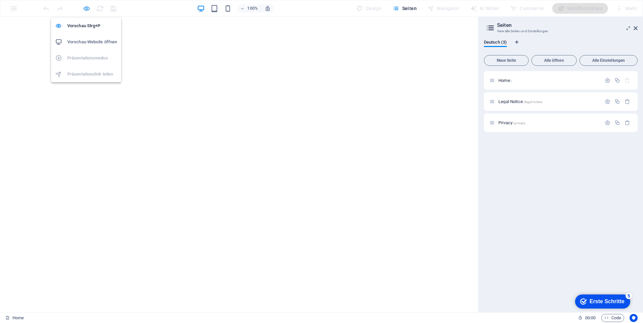
click at [84, 9] on icon "button" at bounding box center [87, 9] width 8 height 8
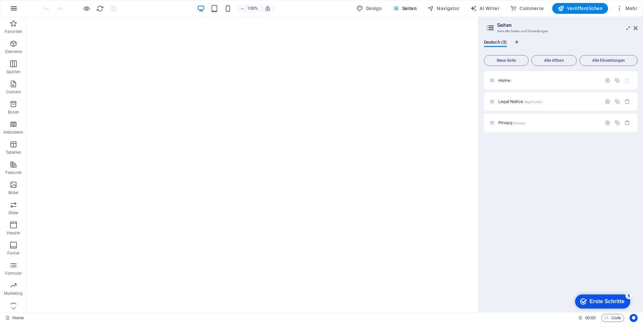
click at [12, 8] on icon "button" at bounding box center [14, 8] width 8 height 8
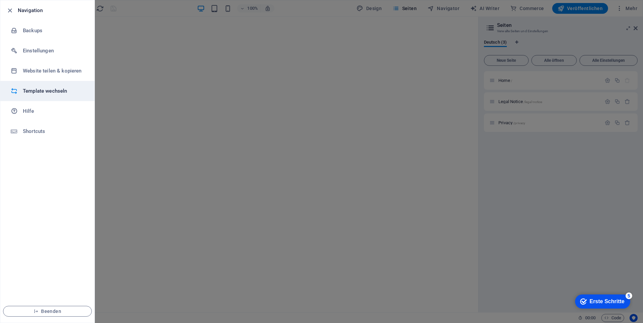
click at [44, 94] on h6 "Template wechseln" at bounding box center [54, 91] width 62 height 8
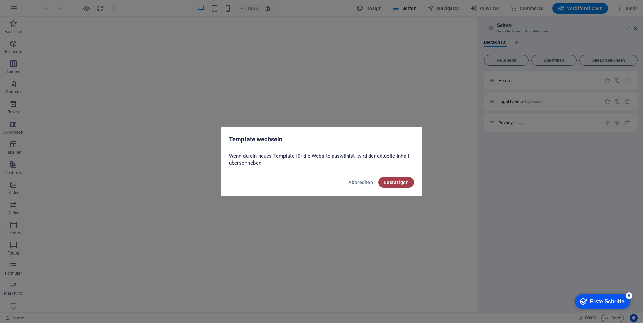
click at [405, 178] on button "Bestätigen" at bounding box center [396, 182] width 36 height 11
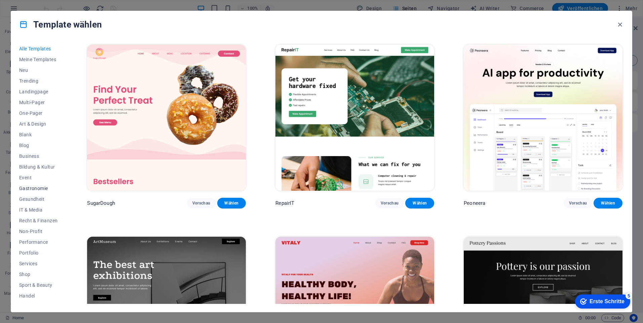
click at [39, 190] on span "Gastronomie" at bounding box center [38, 188] width 38 height 5
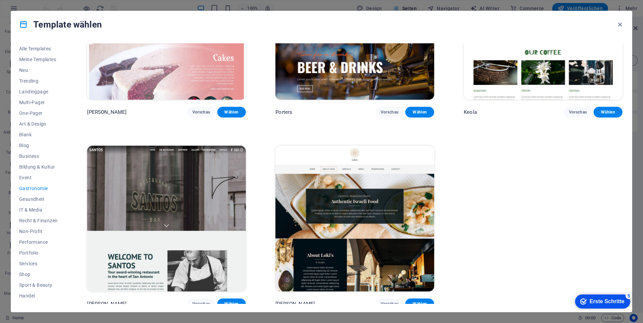
scroll to position [861, 0]
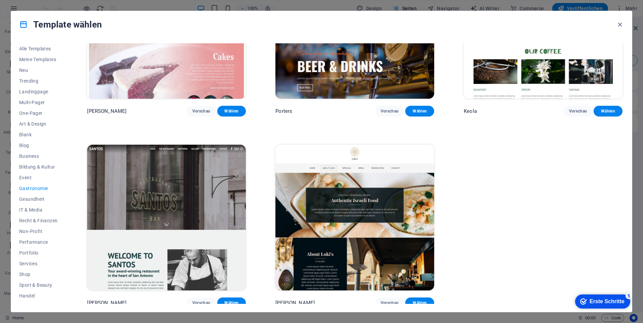
click at [389, 211] on img at bounding box center [354, 218] width 159 height 146
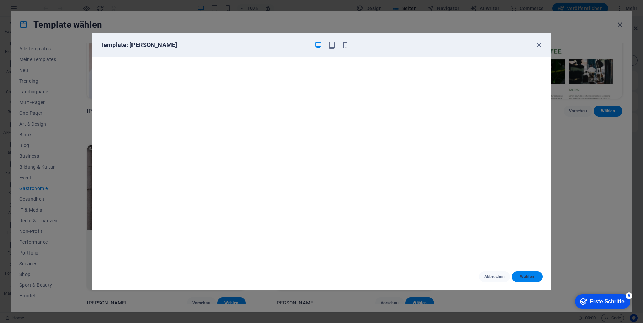
click at [531, 278] on span "Wählen" at bounding box center [527, 276] width 21 height 5
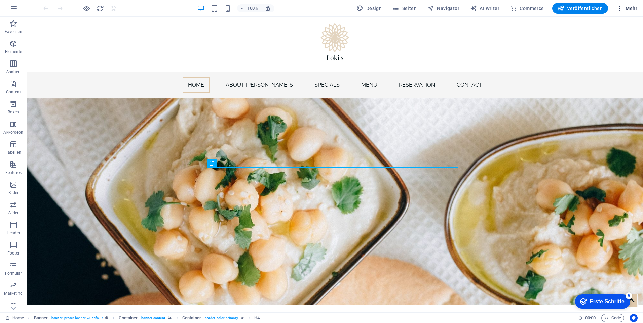
click at [620, 5] on icon "button" at bounding box center [619, 8] width 7 height 7
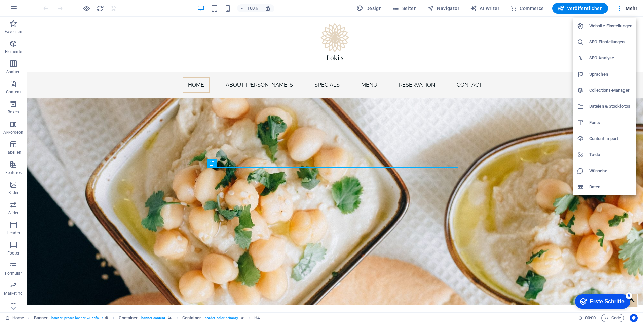
click at [607, 25] on h6 "Website-Einstellungen" at bounding box center [610, 26] width 43 height 8
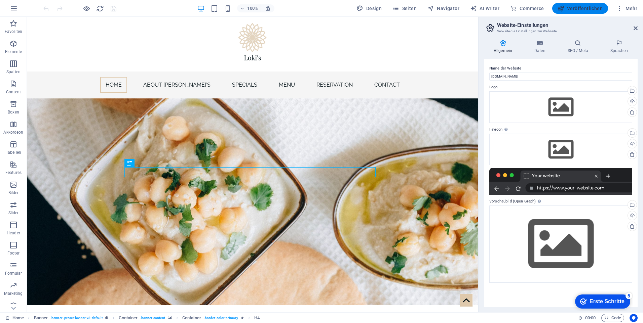
click at [572, 8] on span "Veröffentlichen" at bounding box center [579, 8] width 45 height 7
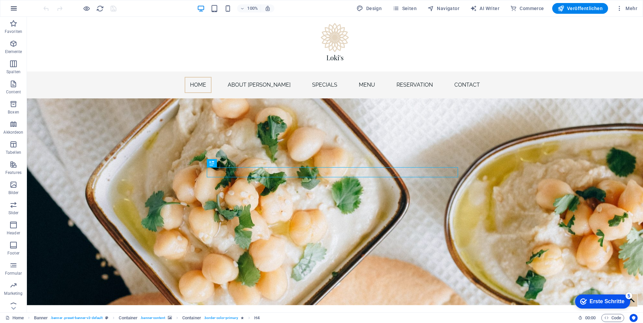
click at [9, 7] on button "button" at bounding box center [14, 8] width 16 height 16
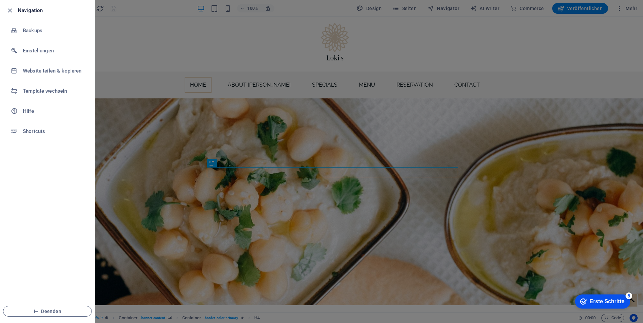
click at [30, 11] on h6 "Navigation" at bounding box center [53, 10] width 71 height 8
click at [8, 8] on icon "button" at bounding box center [10, 11] width 8 height 8
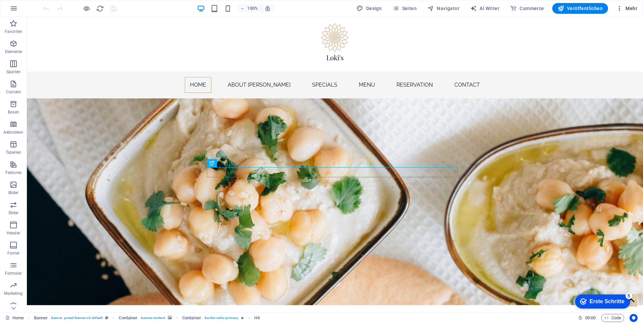
click at [626, 3] on button "Mehr" at bounding box center [626, 8] width 27 height 11
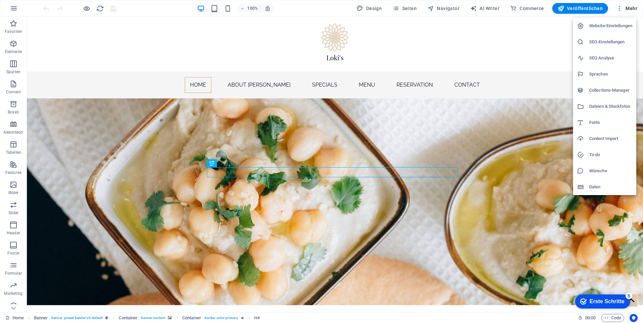
click at [611, 55] on h6 "SEO Analyse" at bounding box center [610, 58] width 43 height 8
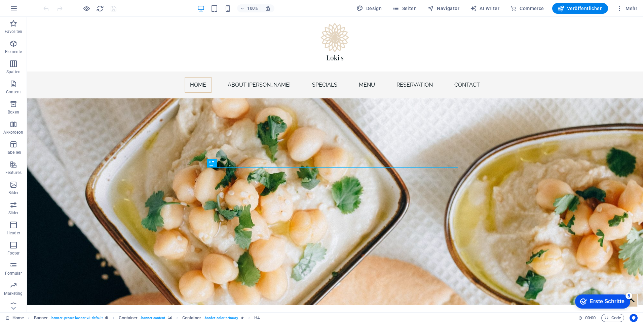
select select "google.com"
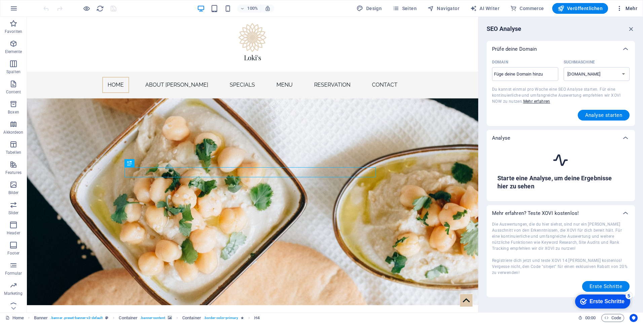
click at [623, 5] on button "Mehr" at bounding box center [626, 8] width 27 height 11
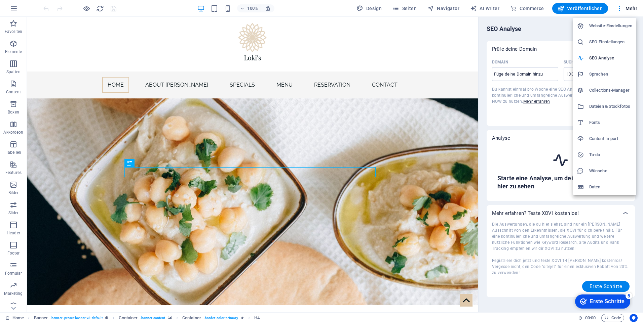
click at [512, 73] on div at bounding box center [321, 161] width 643 height 323
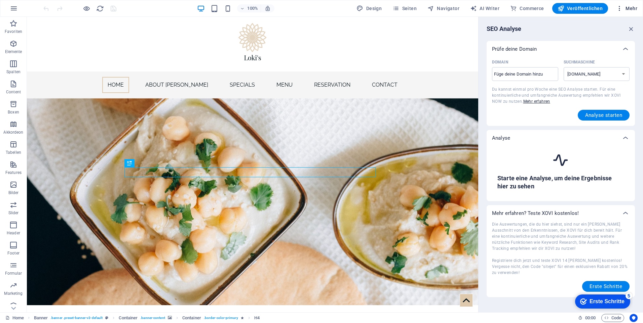
click at [636, 9] on span "Mehr" at bounding box center [626, 8] width 21 height 7
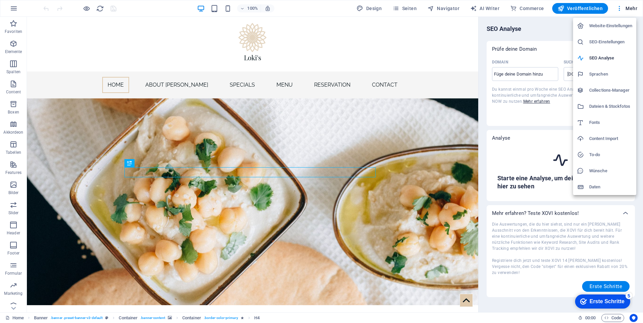
click at [622, 25] on h6 "Website-Einstellungen" at bounding box center [610, 26] width 43 height 8
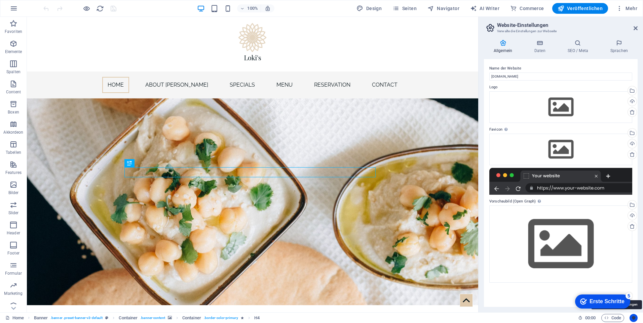
click at [631, 317] on icon "Usercentrics" at bounding box center [633, 318] width 5 height 5
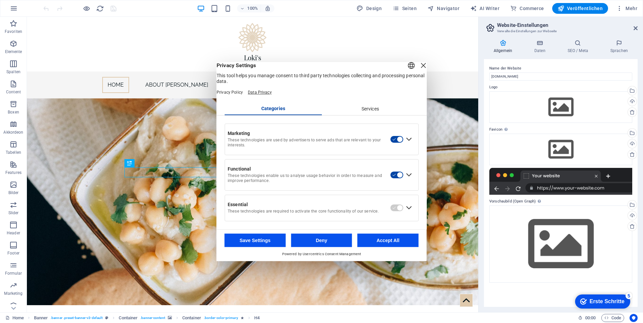
click at [271, 94] on link "Data Privacy" at bounding box center [260, 92] width 24 height 5
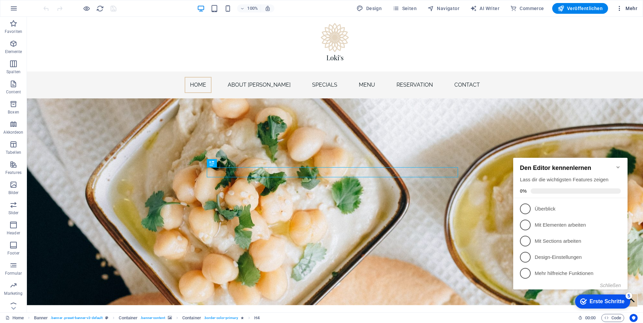
click at [619, 8] on icon "button" at bounding box center [619, 8] width 7 height 7
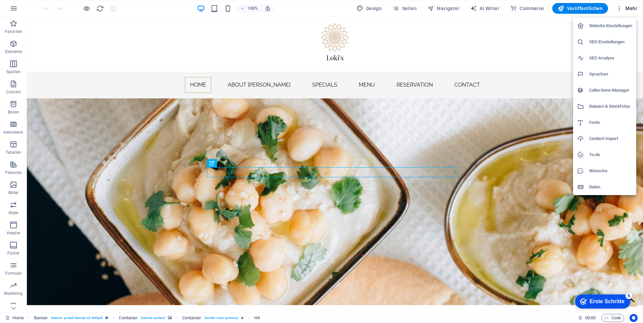
click at [578, 14] on div at bounding box center [321, 161] width 643 height 323
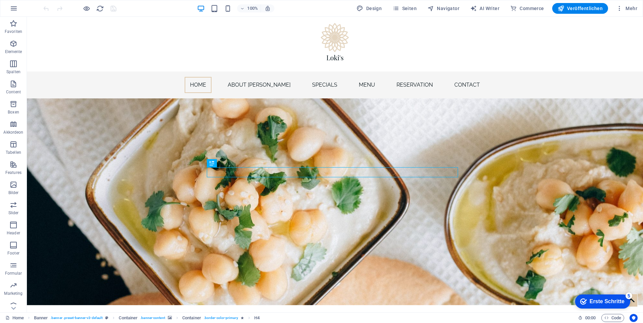
click at [578, 9] on div "Website-Einstellungen SEO-Einstellungen SEO Analyse Sprachen Collections-Manage…" at bounding box center [321, 163] width 643 height 319
click at [578, 9] on span "Veröffentlichen" at bounding box center [579, 8] width 45 height 7
click at [577, 9] on span "Veröffentlichen" at bounding box center [579, 8] width 45 height 7
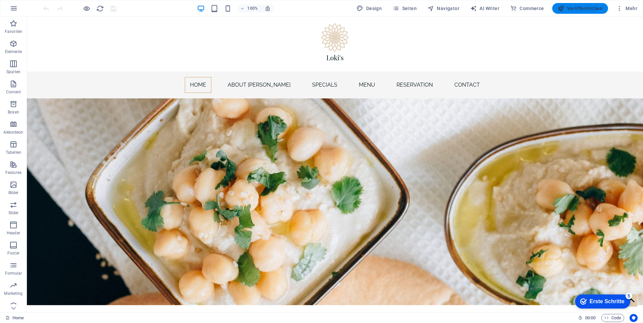
click at [577, 9] on span "Veröffentlichen" at bounding box center [579, 8] width 45 height 7
